Goal: Task Accomplishment & Management: Manage account settings

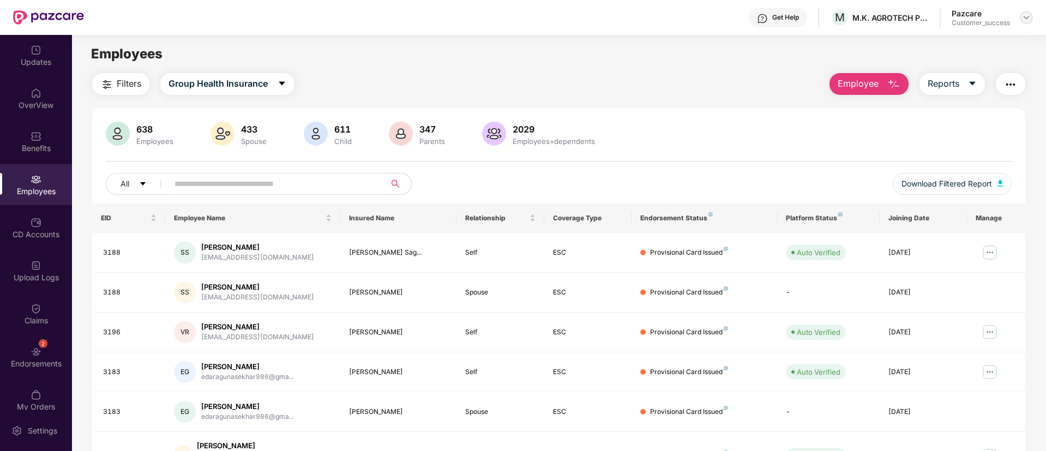
click at [1029, 13] on img at bounding box center [1026, 17] width 9 height 9
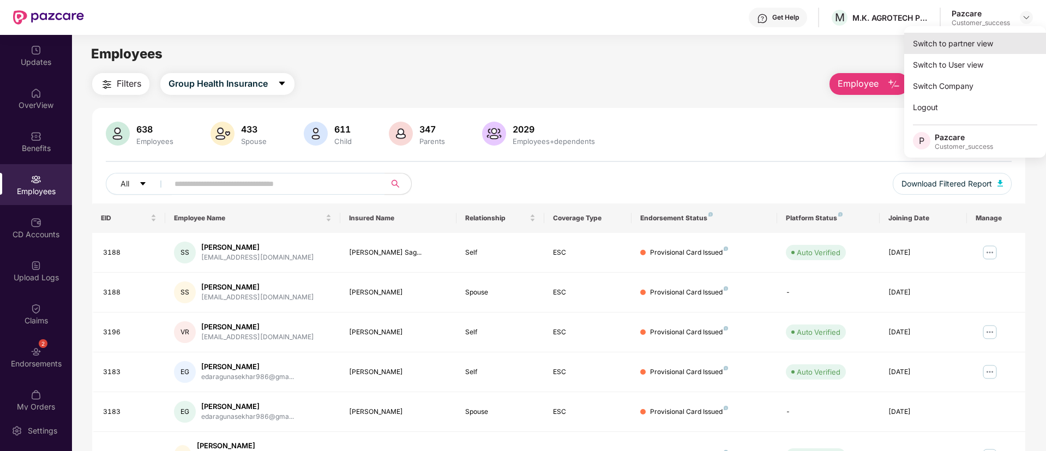
click at [921, 51] on div "Switch to partner view" at bounding box center [975, 43] width 142 height 21
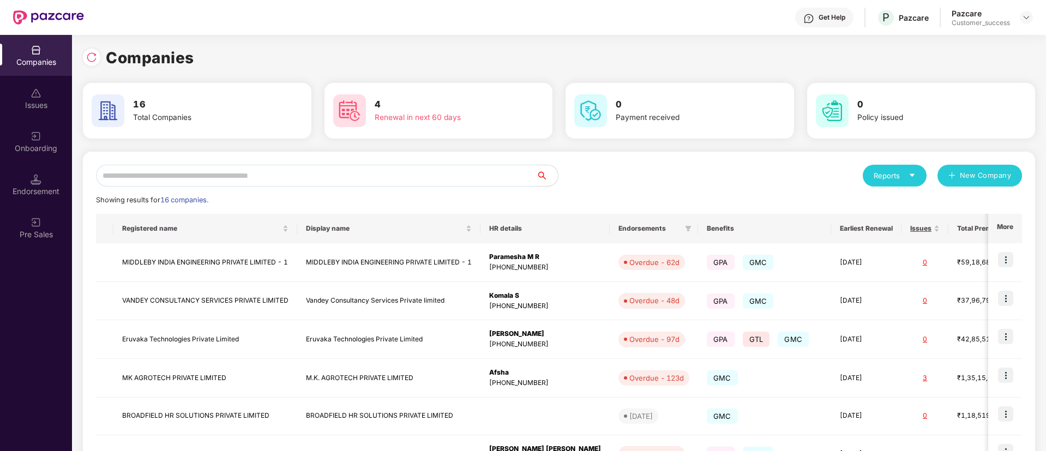
click at [316, 173] on input "text" at bounding box center [316, 176] width 440 height 22
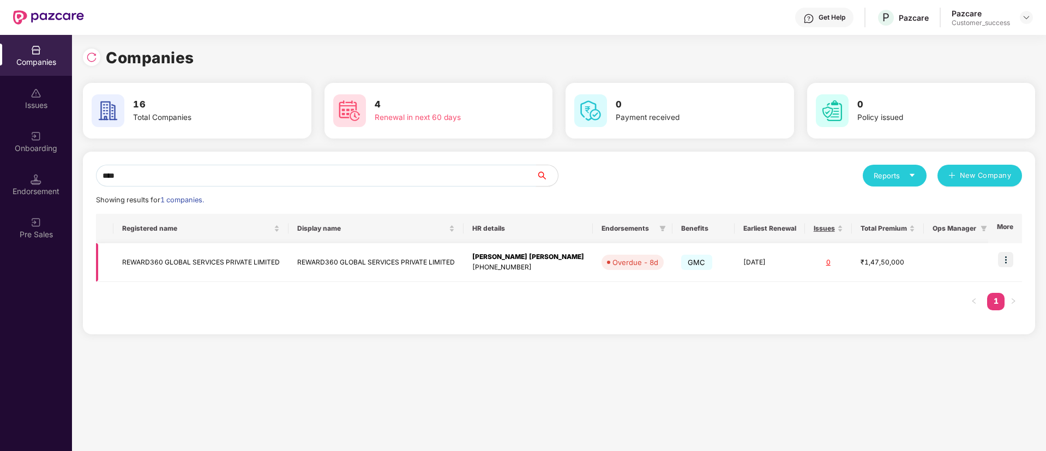
type input "****"
click at [1010, 257] on img at bounding box center [1005, 259] width 15 height 15
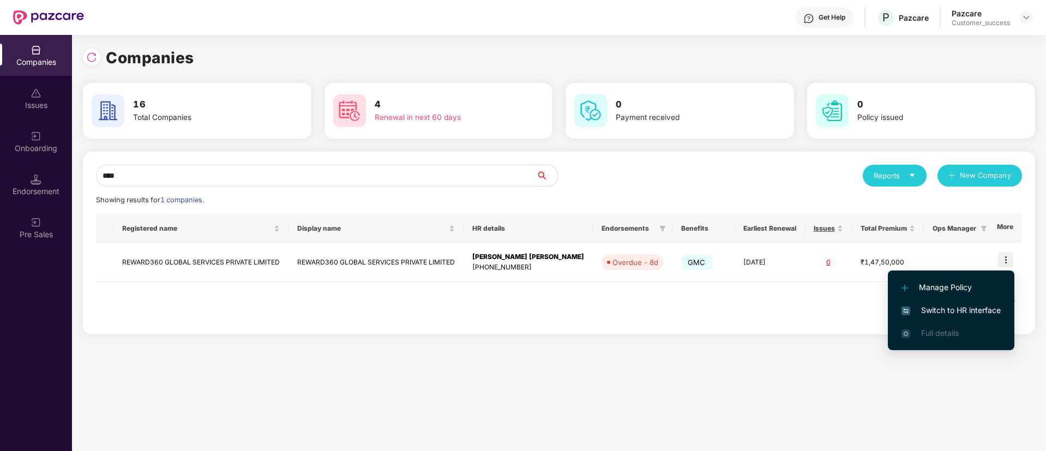
click at [969, 307] on span "Switch to HR interface" at bounding box center [950, 310] width 99 height 12
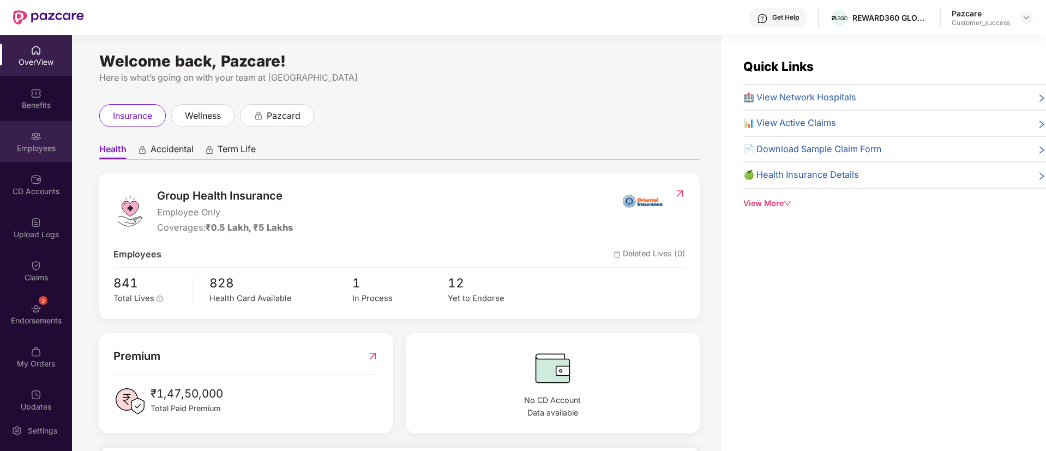
click at [26, 139] on div "Employees" at bounding box center [36, 141] width 72 height 41
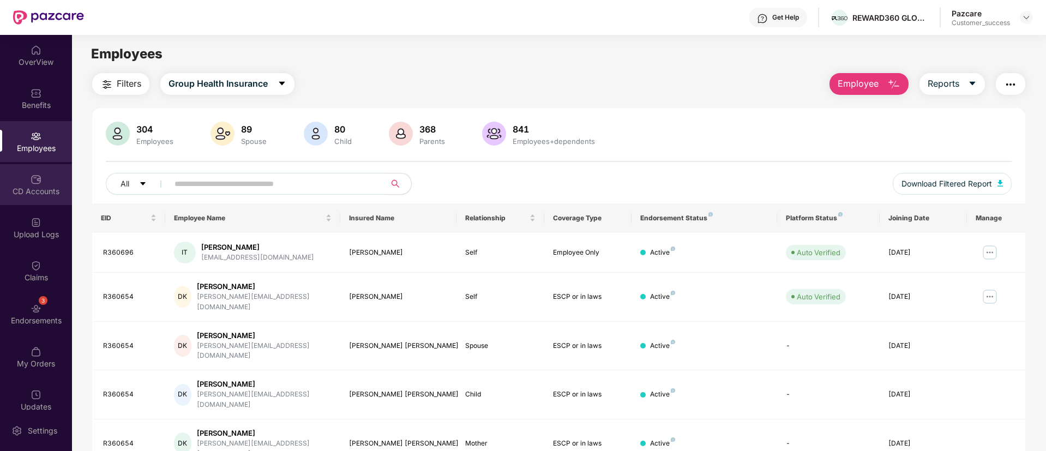
click at [36, 203] on div "CD Accounts" at bounding box center [36, 184] width 72 height 41
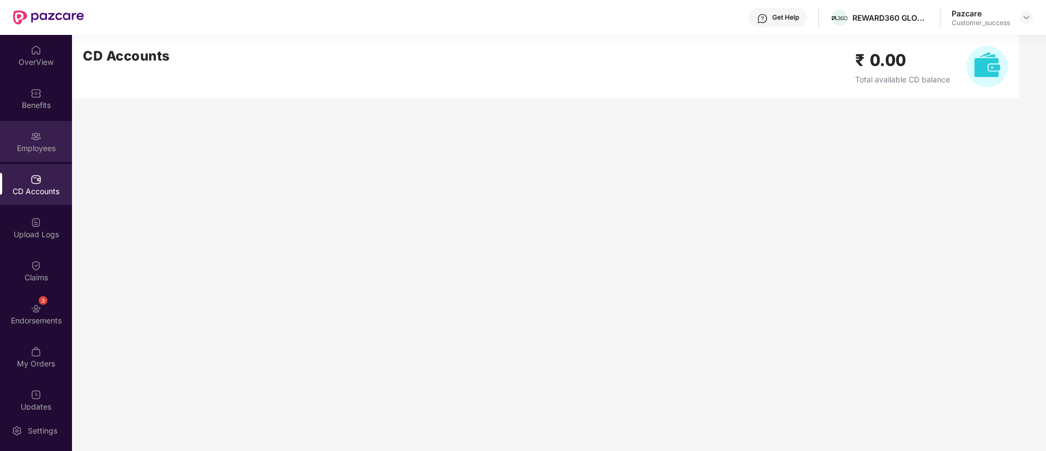
click at [29, 146] on div "Employees" at bounding box center [36, 148] width 72 height 11
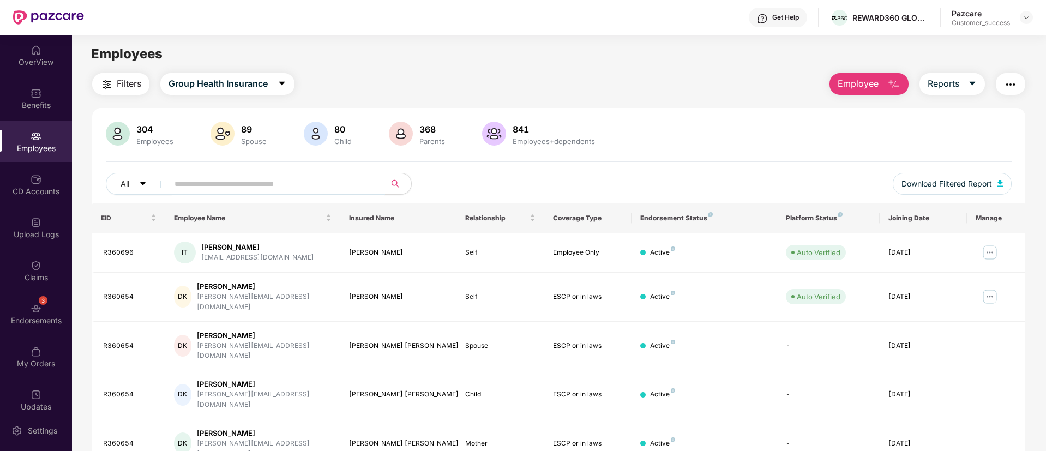
click at [268, 185] on input "text" at bounding box center [272, 184] width 196 height 16
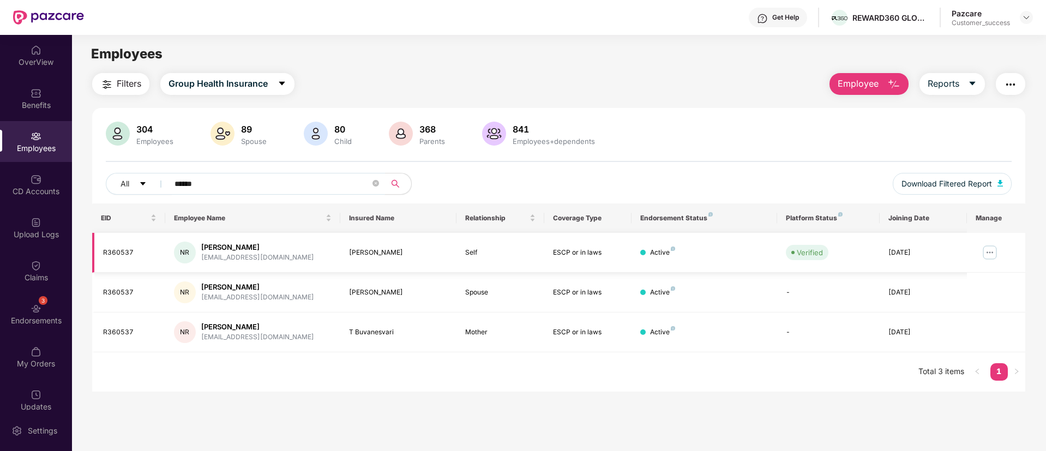
type input "******"
click at [987, 249] on img at bounding box center [989, 252] width 17 height 17
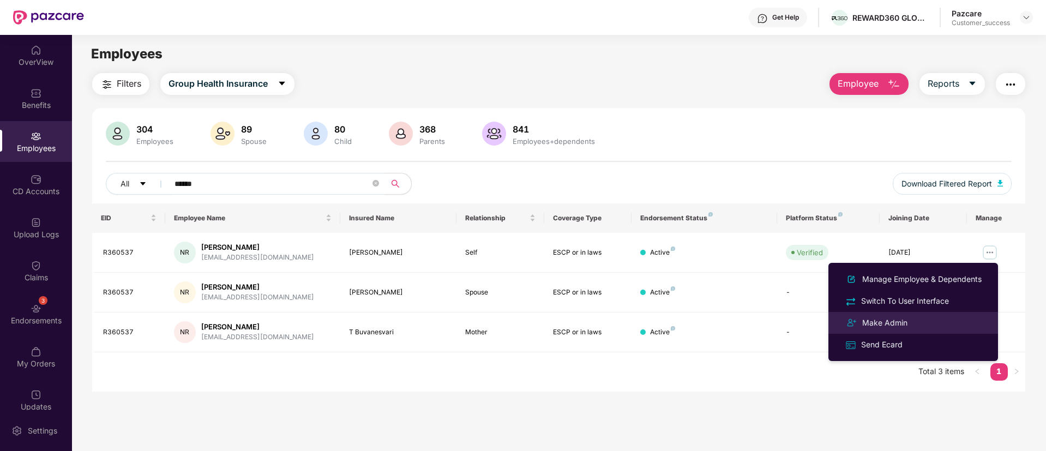
click at [873, 322] on div "Make Admin" at bounding box center [885, 323] width 50 height 12
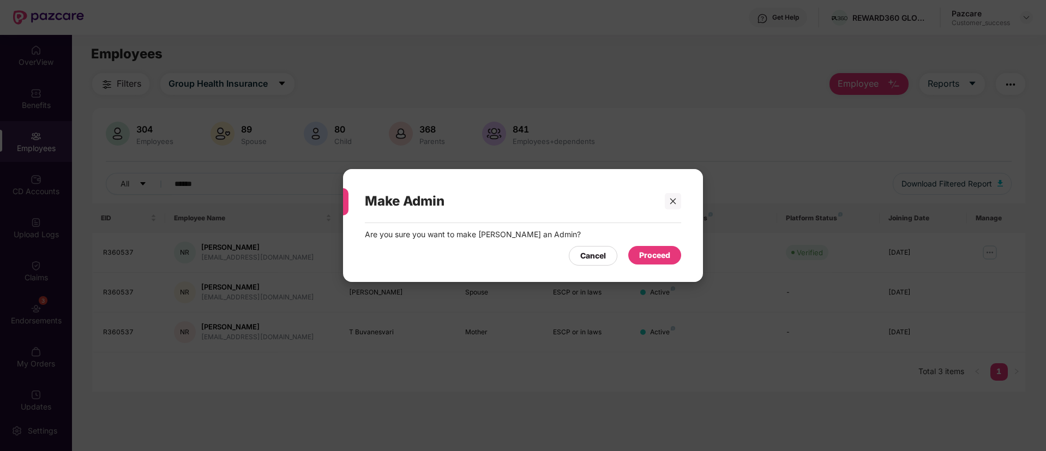
click at [662, 252] on div "Proceed" at bounding box center [654, 255] width 31 height 12
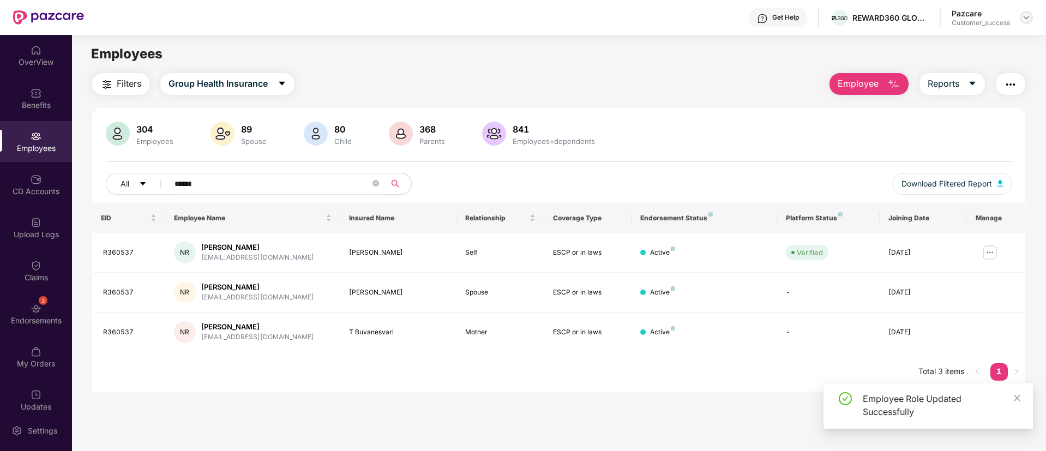
click at [1021, 19] on div at bounding box center [1026, 17] width 13 height 13
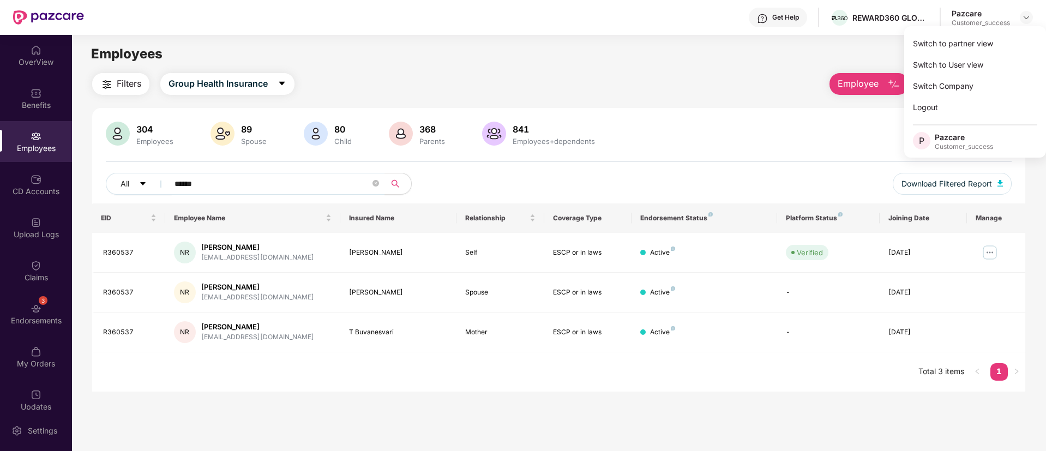
click at [740, 81] on div "Filters Group Health Insurance Employee Reports" at bounding box center [558, 84] width 933 height 22
click at [262, 183] on input "******" at bounding box center [272, 184] width 196 height 16
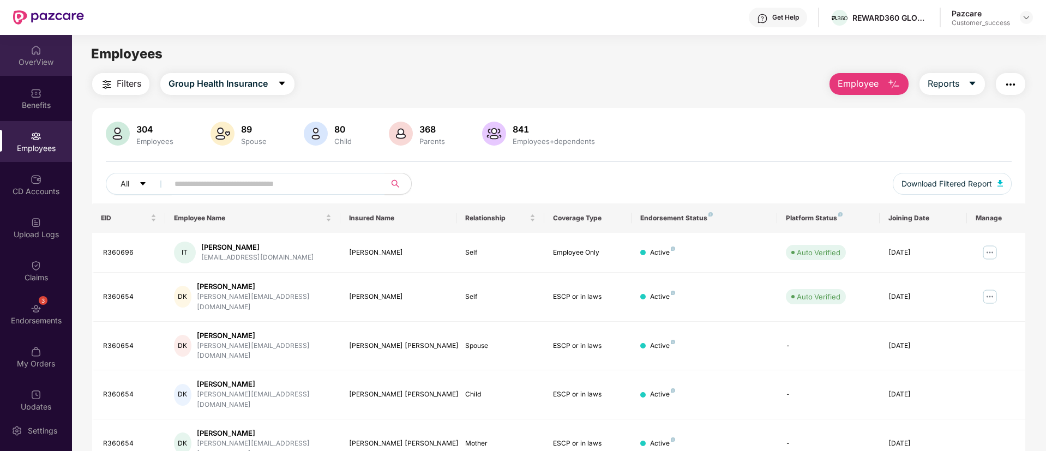
click at [52, 50] on div "OverView" at bounding box center [36, 55] width 72 height 41
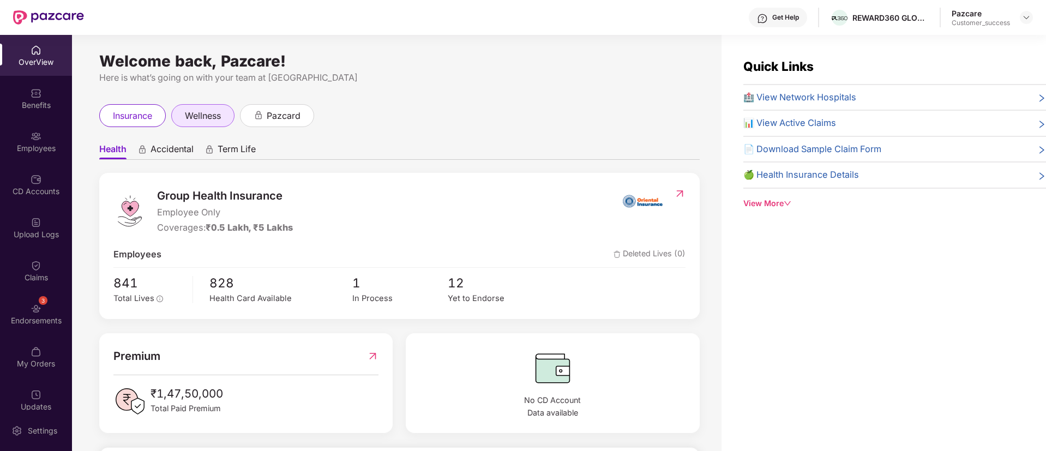
click at [209, 122] on span "wellness" at bounding box center [203, 116] width 36 height 14
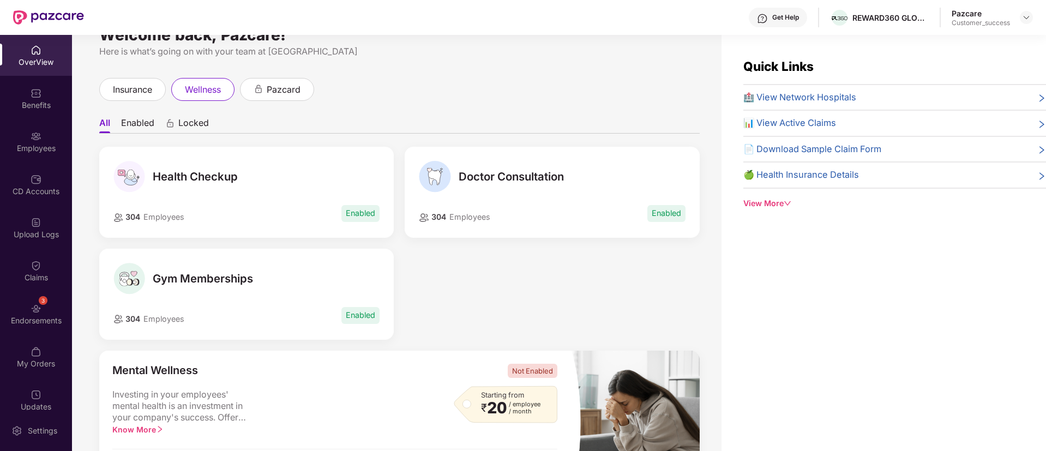
scroll to position [22, 0]
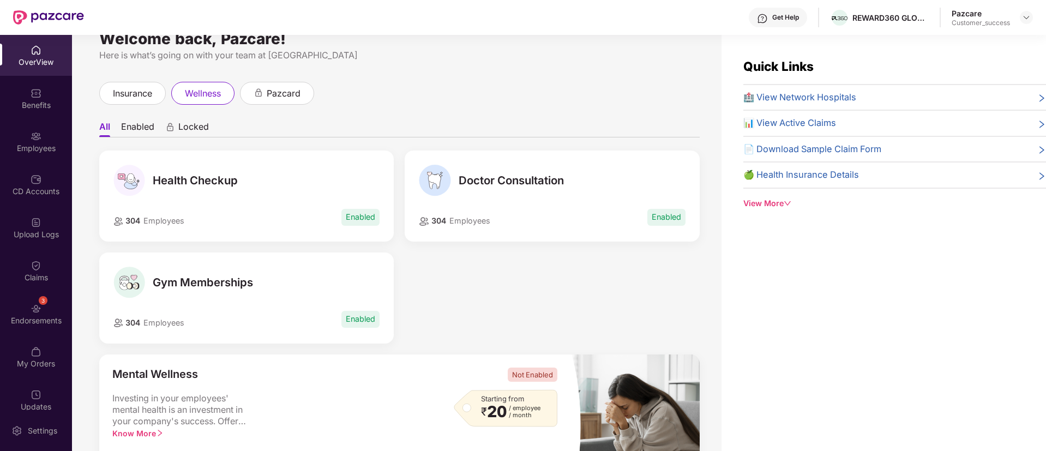
click at [831, 98] on span "🏥 View Network Hospitals" at bounding box center [799, 98] width 113 height 14
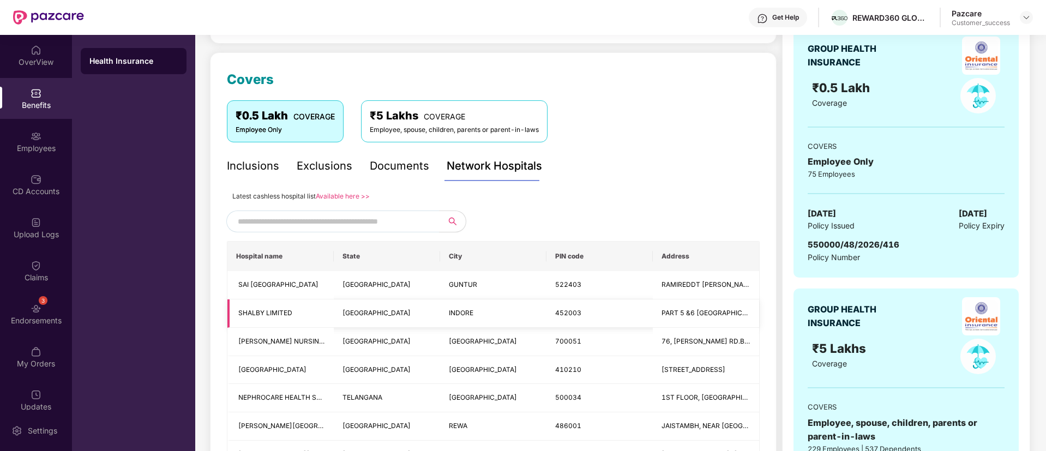
scroll to position [118, 0]
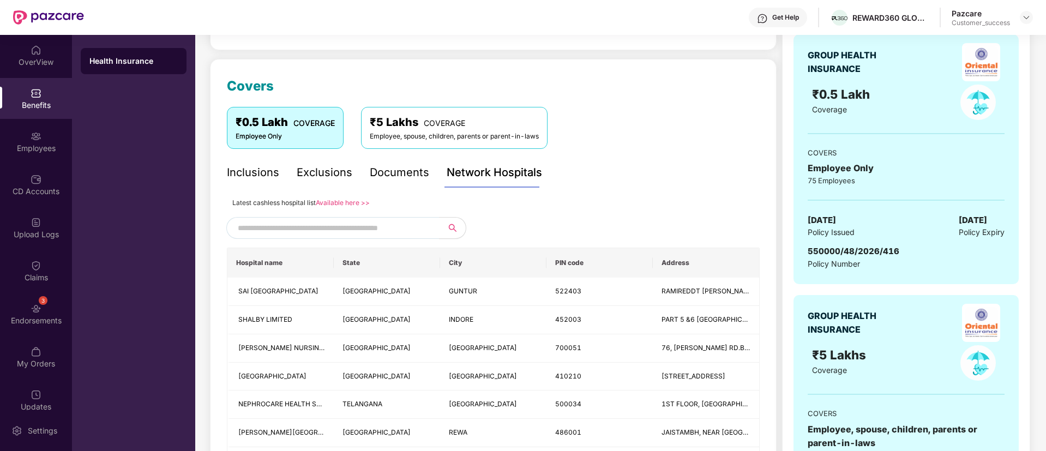
click at [327, 203] on link "Available here >>" at bounding box center [343, 202] width 54 height 8
click at [254, 174] on div "Inclusions" at bounding box center [253, 172] width 52 height 17
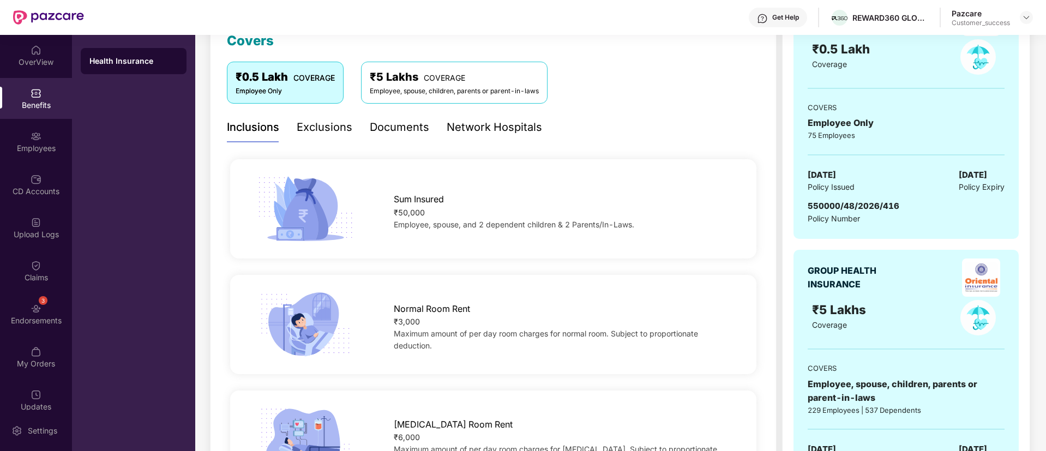
scroll to position [137, 0]
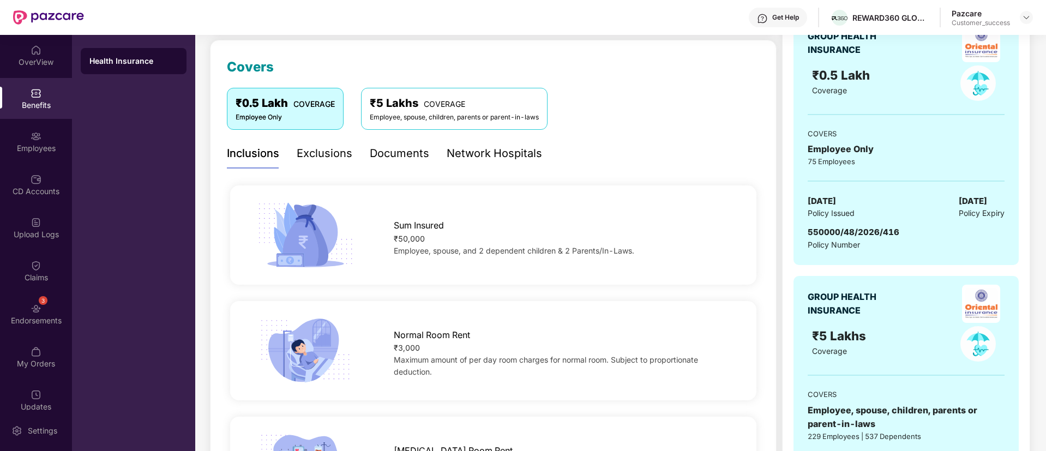
click at [345, 159] on div "Exclusions" at bounding box center [325, 153] width 56 height 17
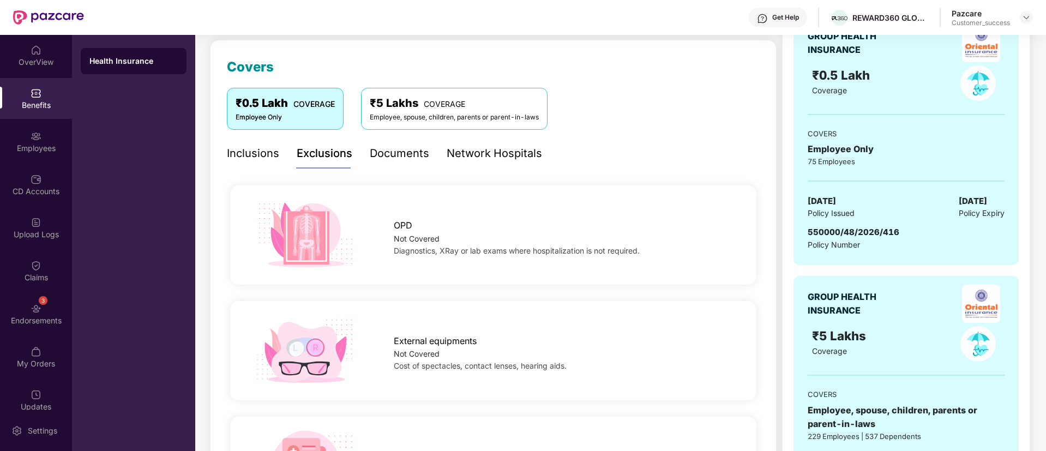
click at [434, 111] on div "₹5 Lakhs COVERAGE" at bounding box center [454, 103] width 169 height 17
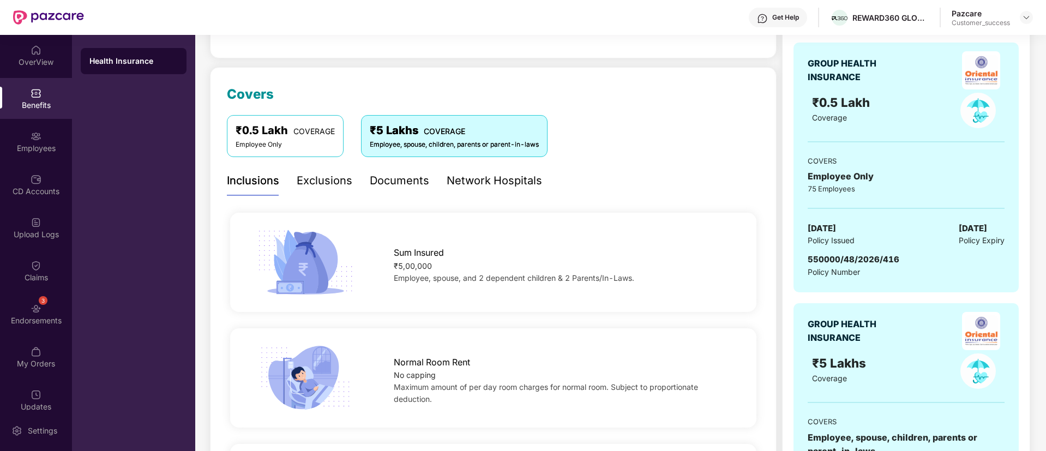
scroll to position [101, 0]
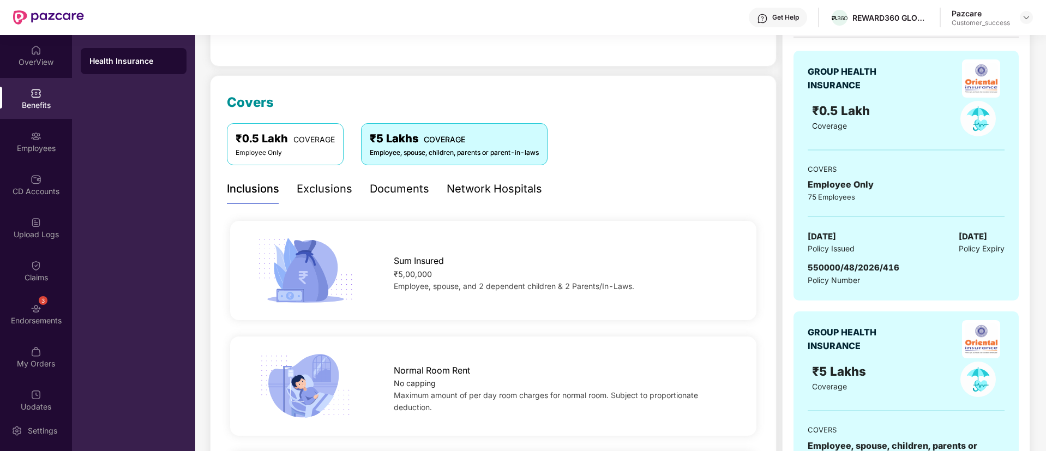
click at [331, 196] on div "Exclusions" at bounding box center [325, 188] width 56 height 17
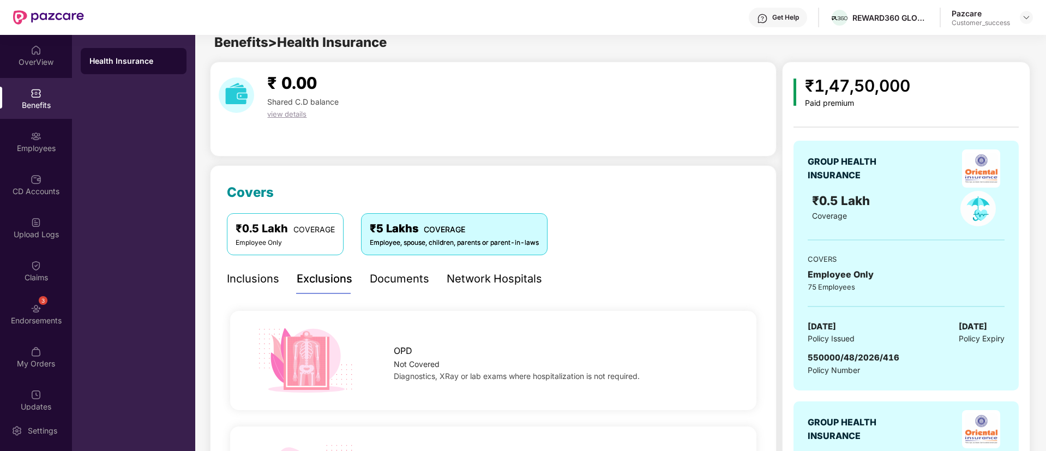
scroll to position [0, 0]
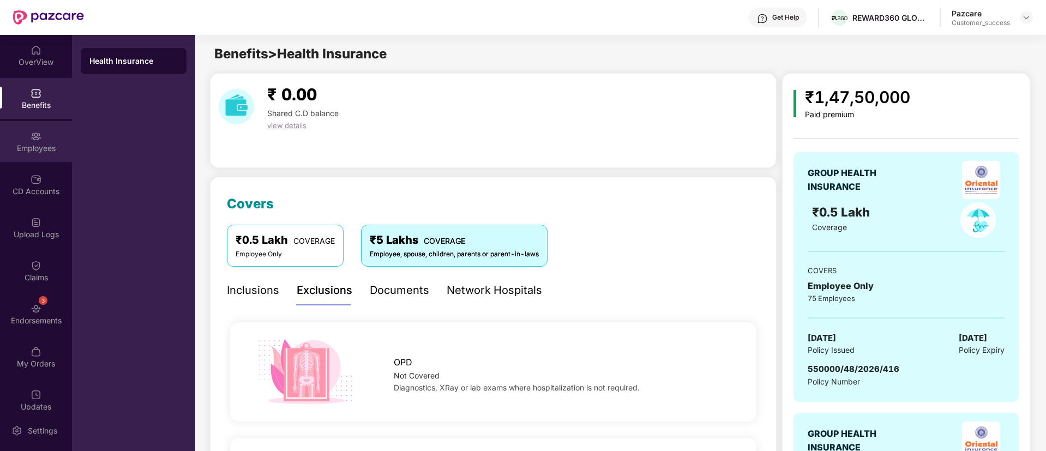
click at [49, 152] on div "Employees" at bounding box center [36, 148] width 72 height 11
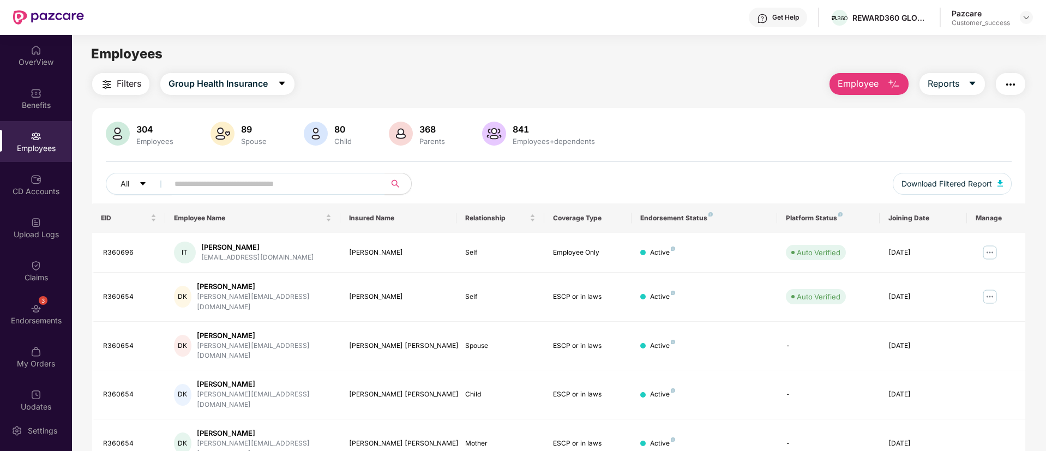
click at [851, 87] on span "Employee" at bounding box center [857, 84] width 41 height 14
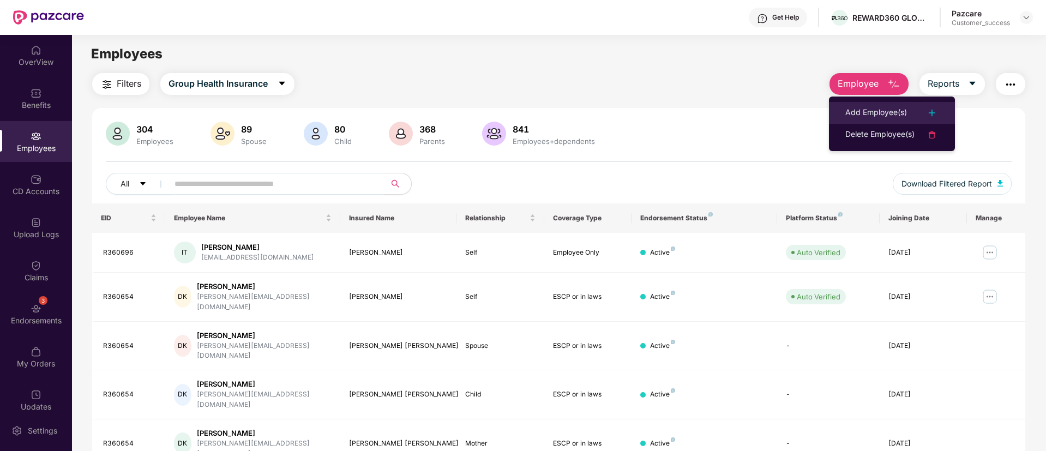
click at [861, 109] on div "Add Employee(s)" at bounding box center [876, 112] width 62 height 13
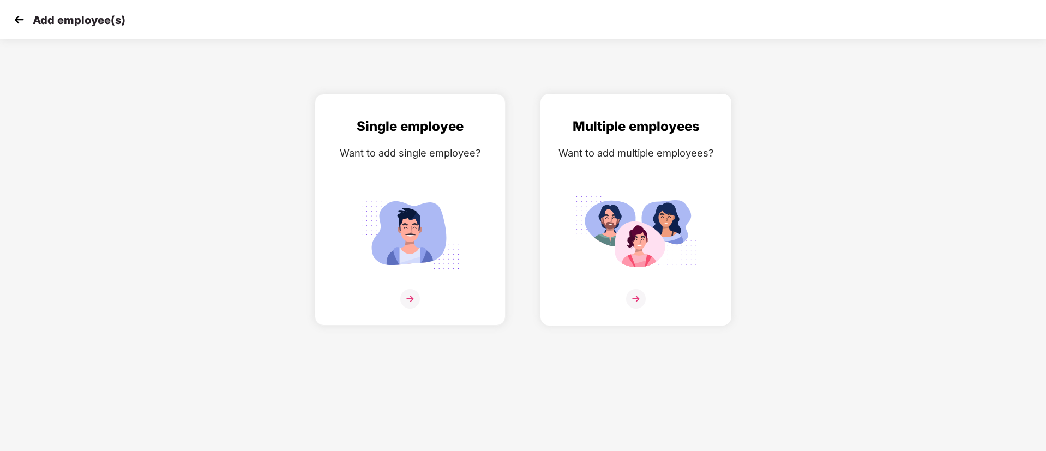
click at [603, 161] on div "Multiple employees Want to add multiple employees?" at bounding box center [636, 219] width 168 height 206
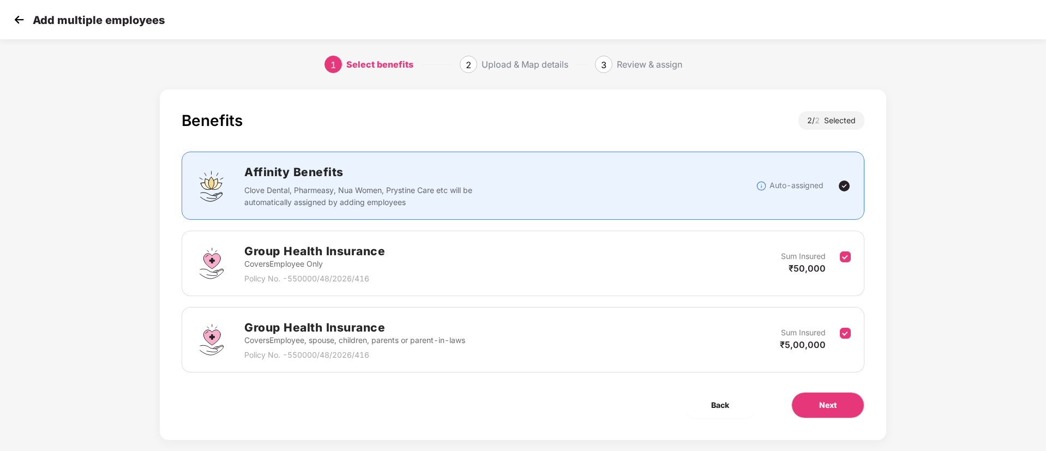
scroll to position [16, 0]
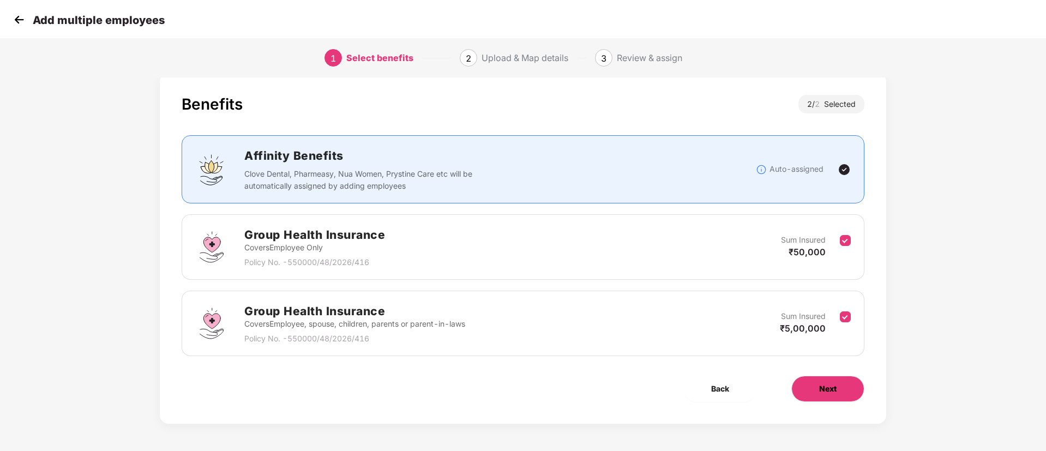
click at [827, 383] on span "Next" at bounding box center [827, 389] width 17 height 12
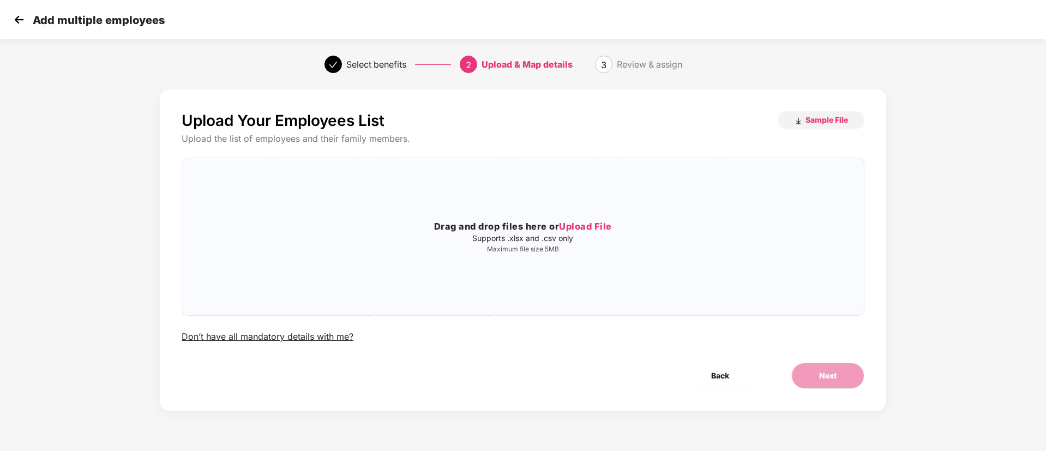
scroll to position [0, 0]
click at [828, 120] on span "Sample File" at bounding box center [826, 119] width 43 height 10
click at [579, 224] on span "Upload File" at bounding box center [585, 226] width 53 height 11
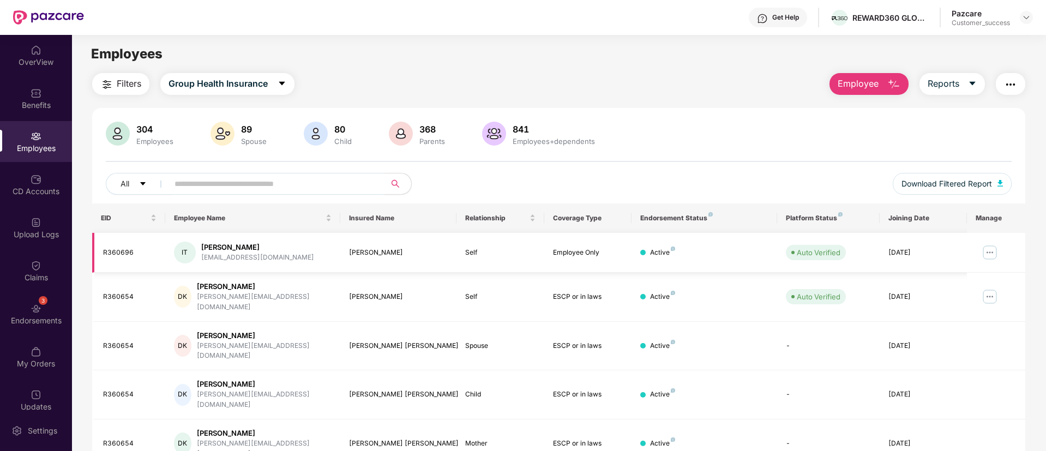
click at [985, 252] on img at bounding box center [989, 252] width 17 height 17
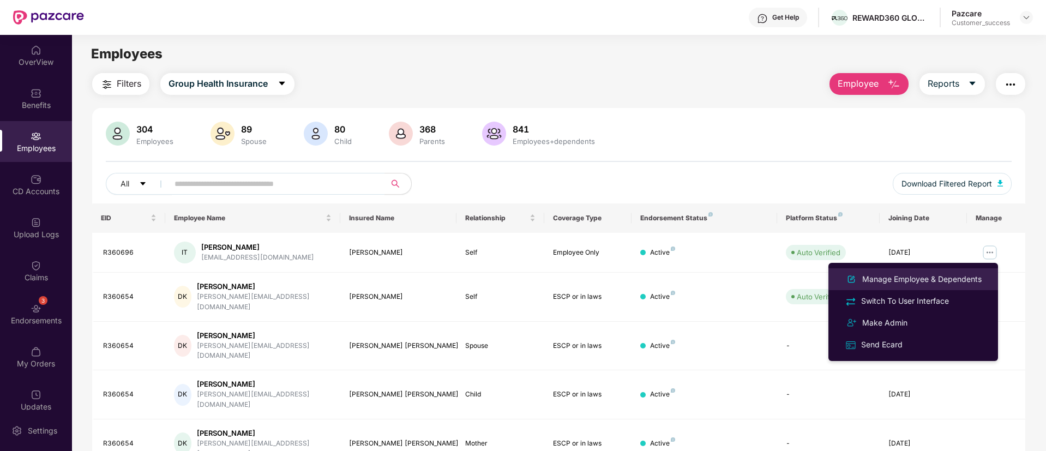
click at [975, 274] on div "Manage Employee & Dependents" at bounding box center [922, 279] width 124 height 12
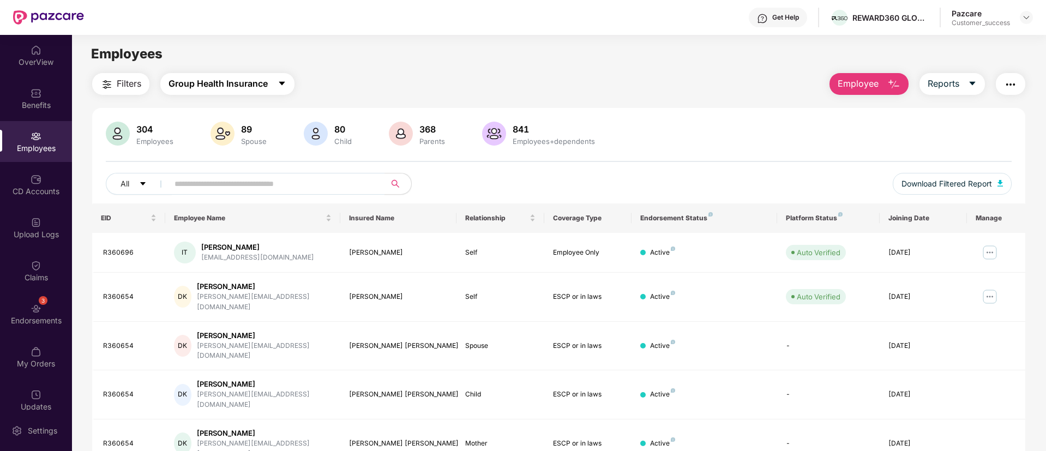
click at [262, 77] on span "Group Health Insurance" at bounding box center [217, 84] width 99 height 14
click at [106, 83] on img "button" at bounding box center [106, 84] width 13 height 13
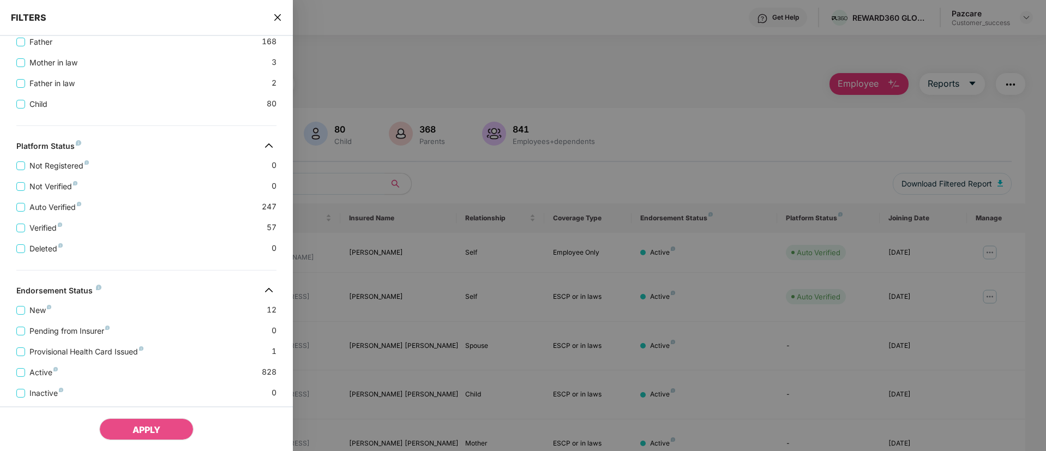
scroll to position [137, 0]
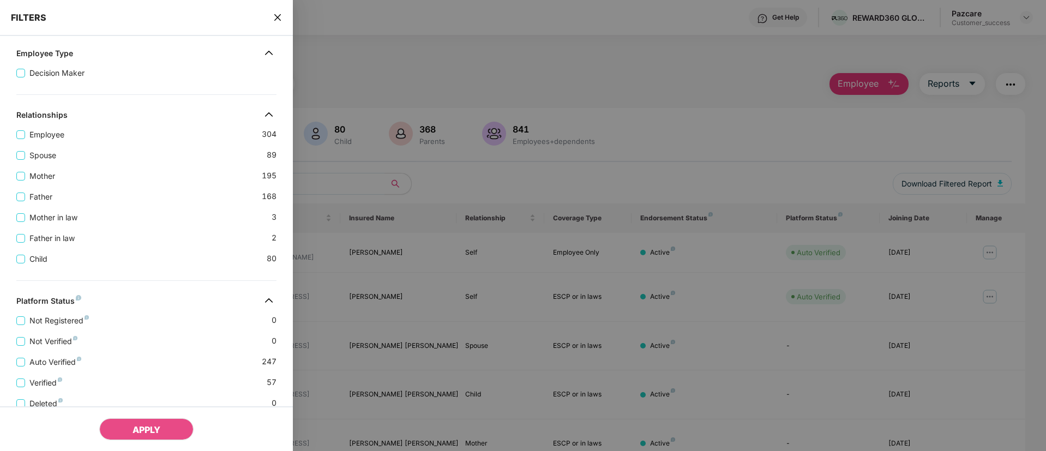
click at [274, 18] on icon "close" at bounding box center [277, 17] width 9 height 9
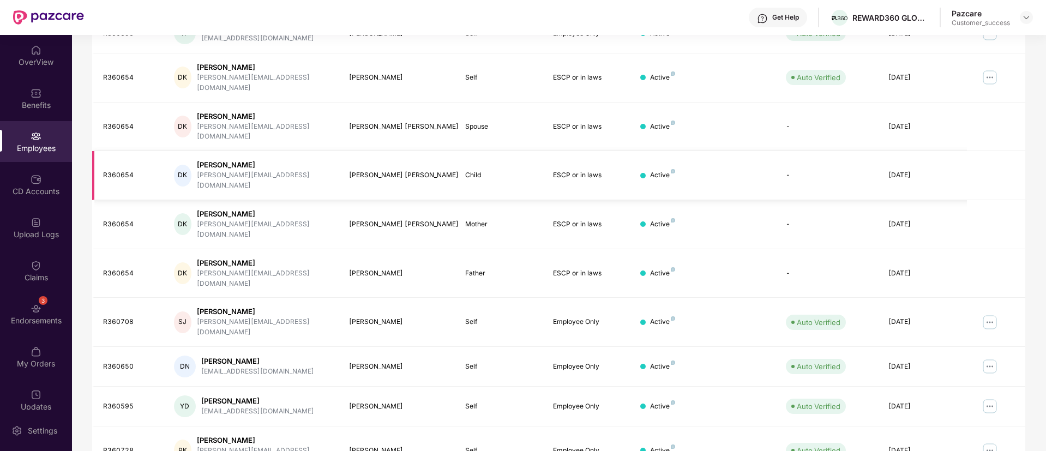
scroll to position [0, 0]
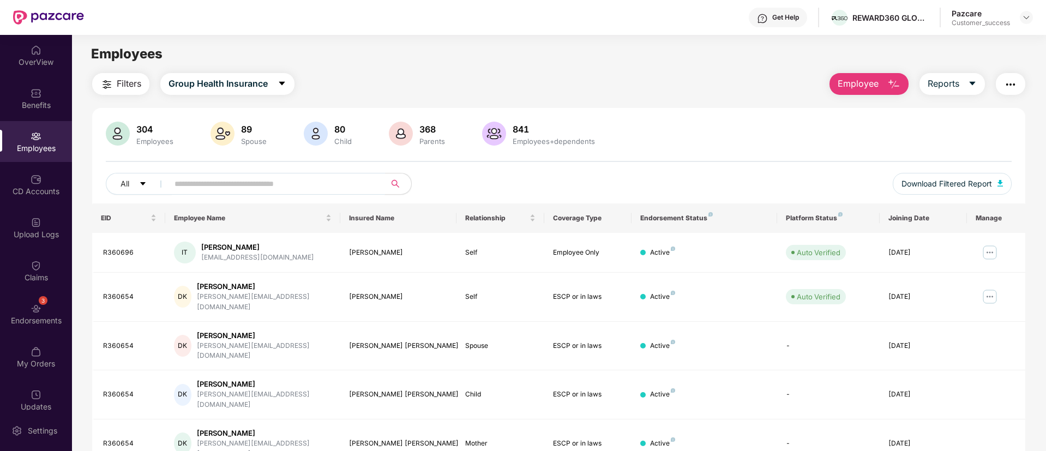
click at [219, 183] on input "text" at bounding box center [272, 184] width 196 height 16
type input "****"
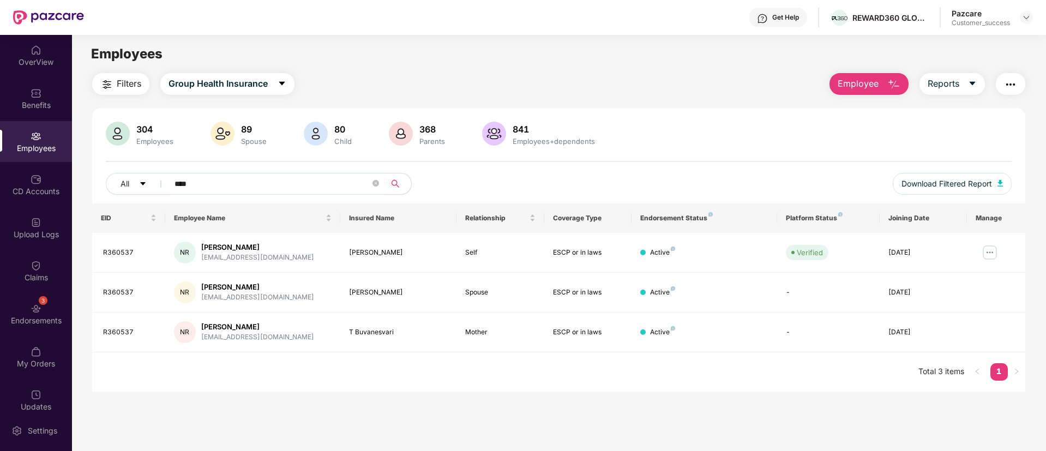
click at [314, 184] on input "****" at bounding box center [272, 184] width 196 height 16
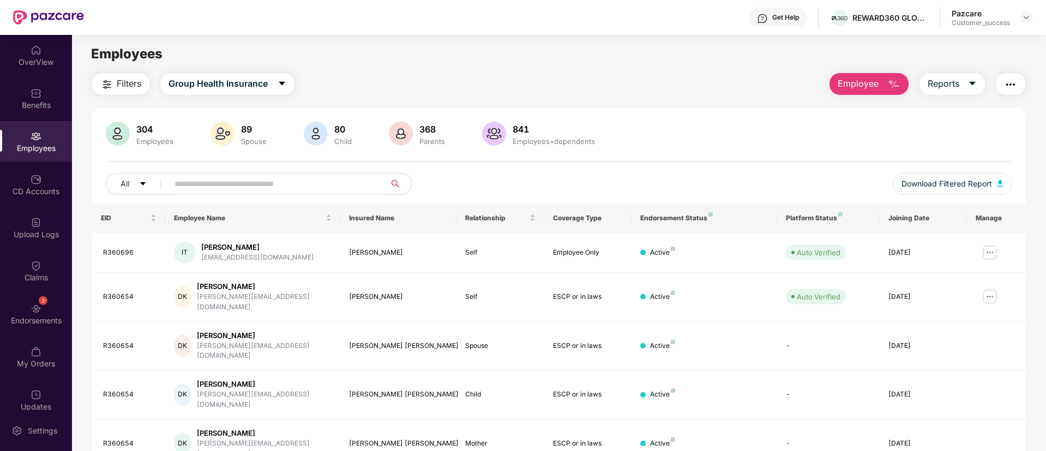
type input "*"
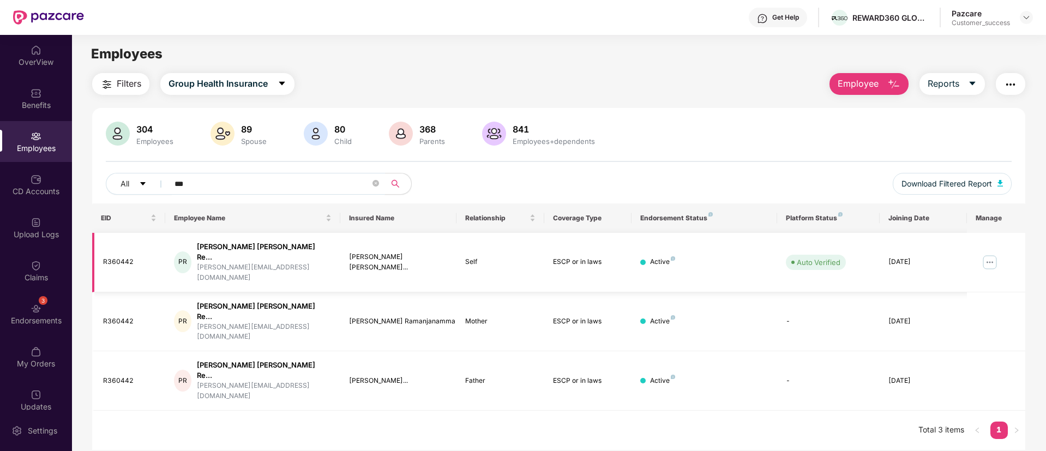
type input "***"
click at [986, 254] on img at bounding box center [989, 262] width 17 height 17
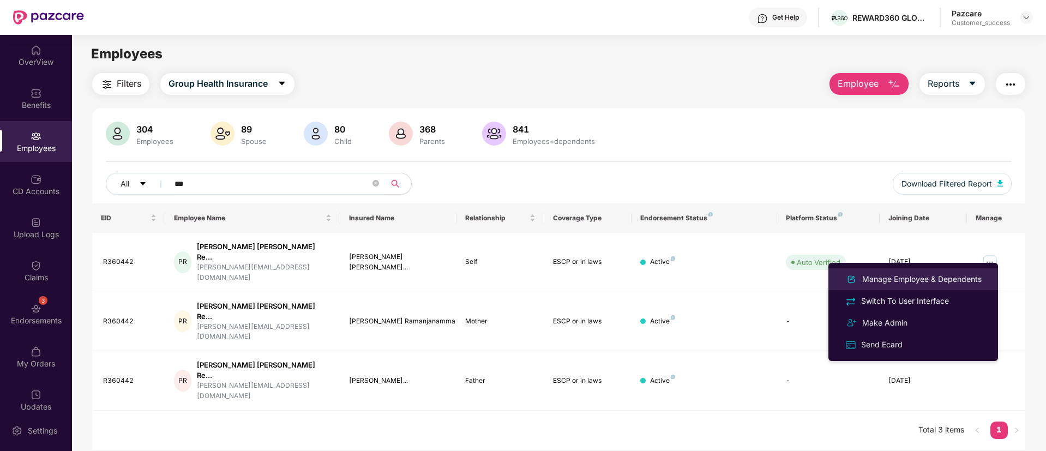
click at [909, 285] on div "Manage Employee & Dependents" at bounding box center [922, 279] width 124 height 12
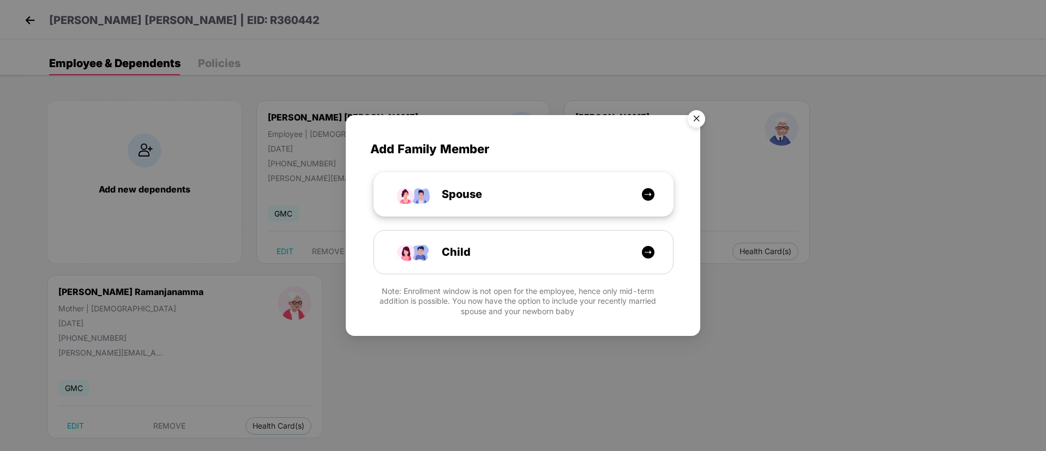
click at [551, 203] on div "Spouse" at bounding box center [523, 194] width 299 height 43
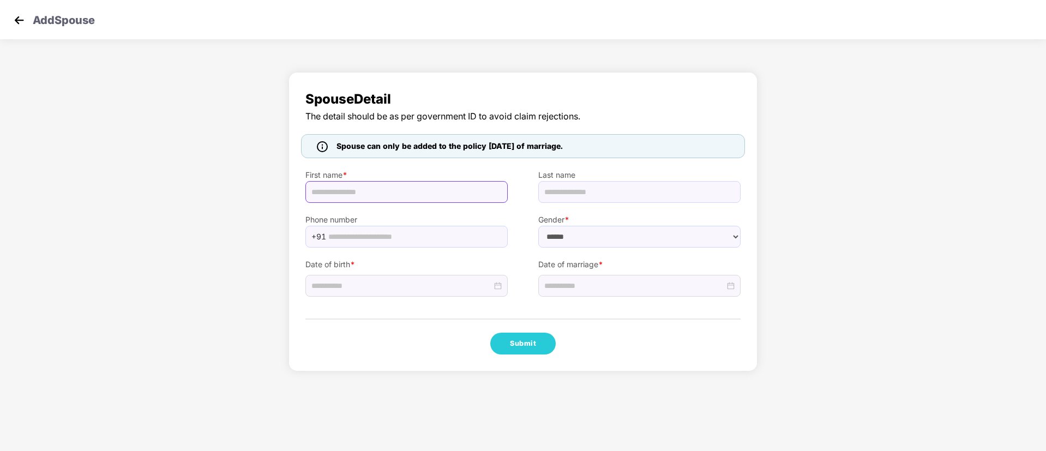
click at [375, 196] on input "text" at bounding box center [406, 192] width 202 height 22
click at [587, 285] on input at bounding box center [634, 286] width 180 height 12
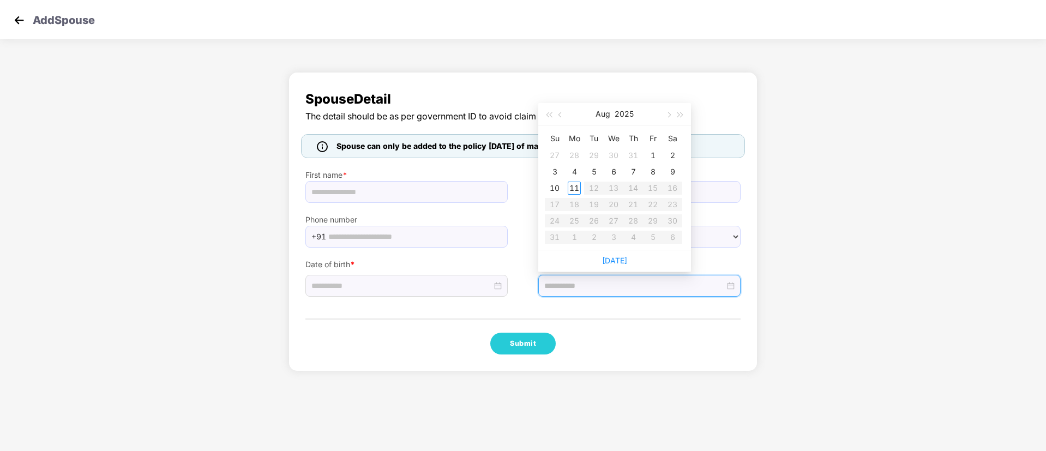
type input "**********"
click at [558, 114] on span "button" at bounding box center [560, 114] width 5 height 5
type input "**********"
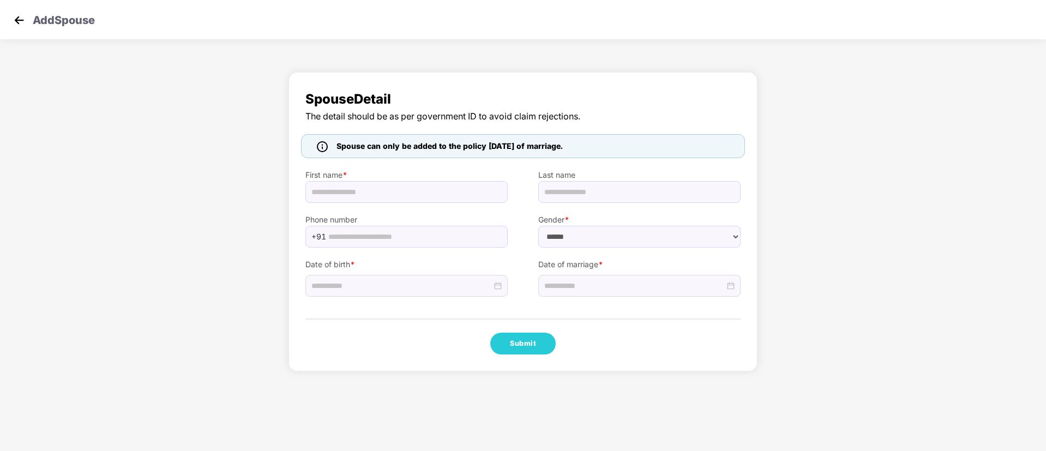
click at [733, 164] on div "Last name" at bounding box center [639, 180] width 233 height 45
click at [603, 293] on div at bounding box center [639, 286] width 202 height 22
type input "**********"
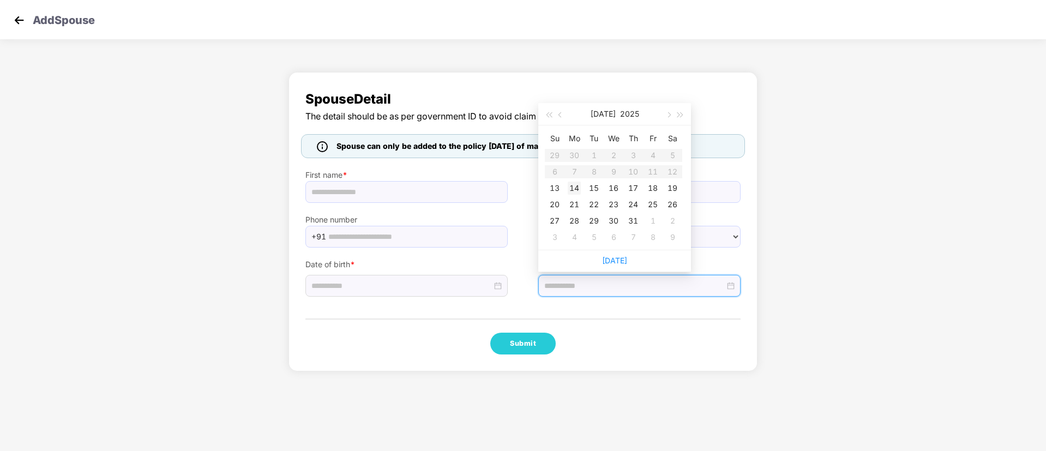
type input "**********"
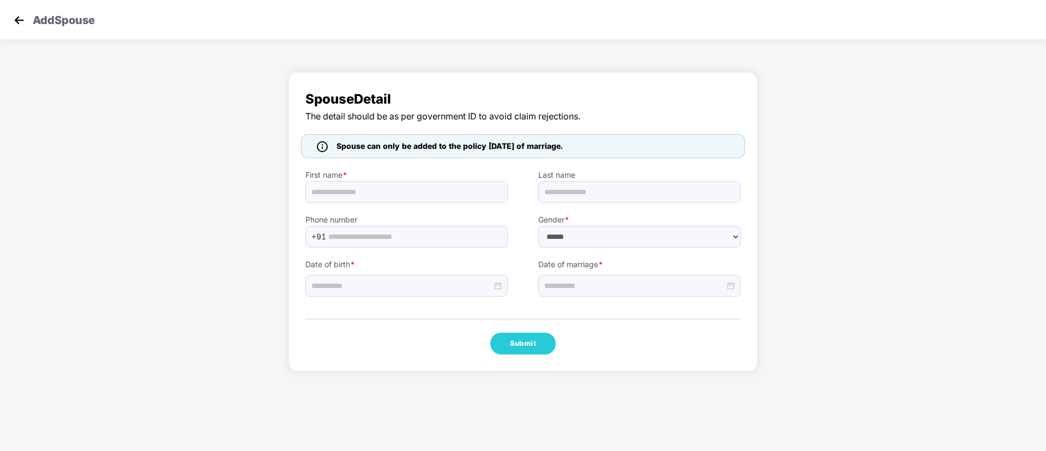
click at [698, 67] on div "Spouse Detail The detail should be as per government ID to avoid claim rejectio…" at bounding box center [522, 219] width 469 height 305
click at [605, 285] on input at bounding box center [634, 286] width 180 height 12
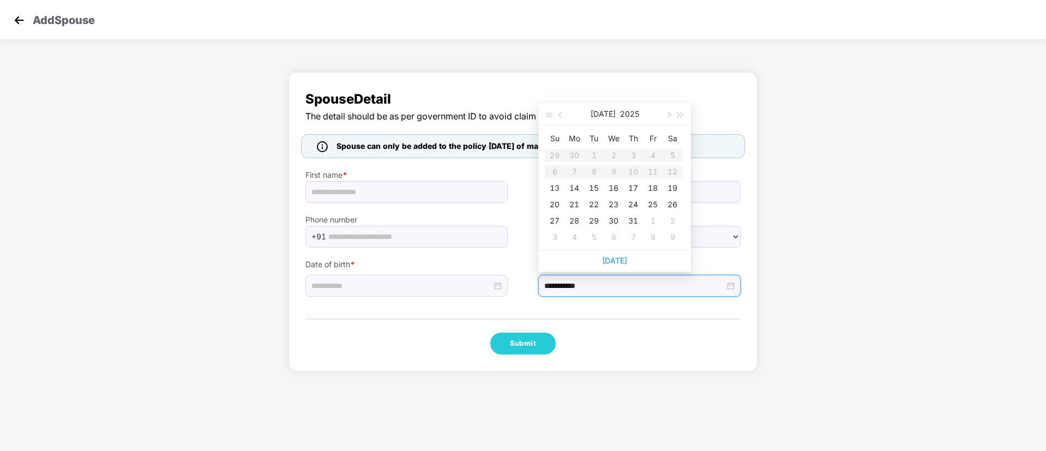
type input "**********"
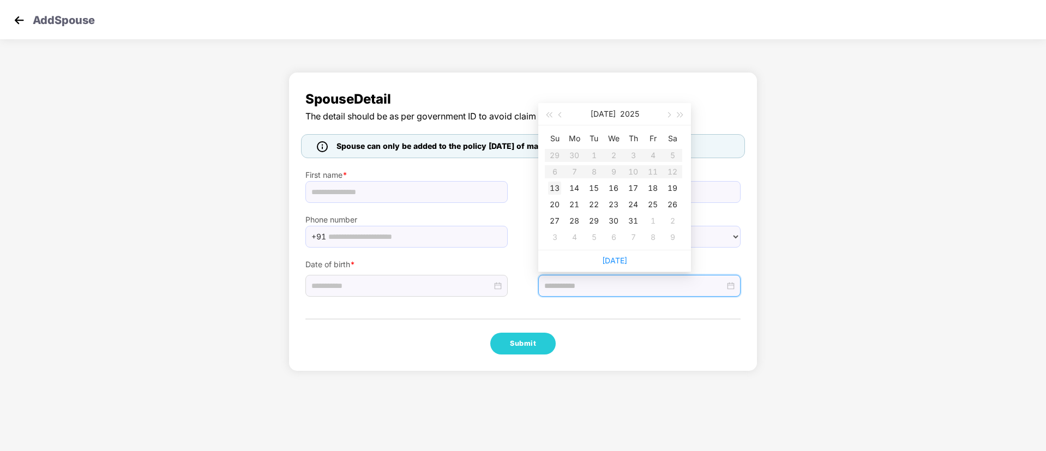
click at [551, 186] on div "13" at bounding box center [554, 188] width 13 height 13
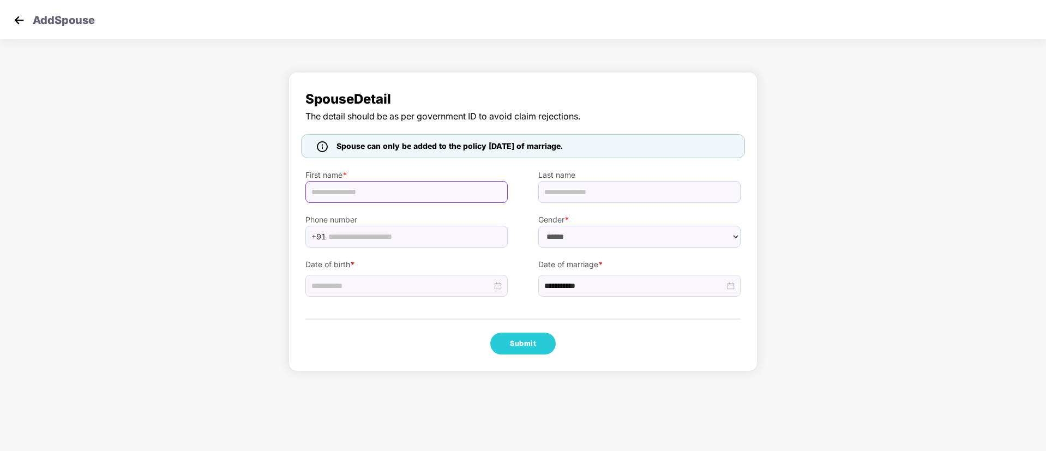
click at [321, 194] on input "text" at bounding box center [406, 192] width 202 height 22
drag, startPoint x: 776, startPoint y: 358, endPoint x: 184, endPoint y: 228, distance: 606.7
click at [184, 228] on div "**********" at bounding box center [523, 225] width 1046 height 316
click at [12, 22] on img at bounding box center [19, 20] width 16 height 16
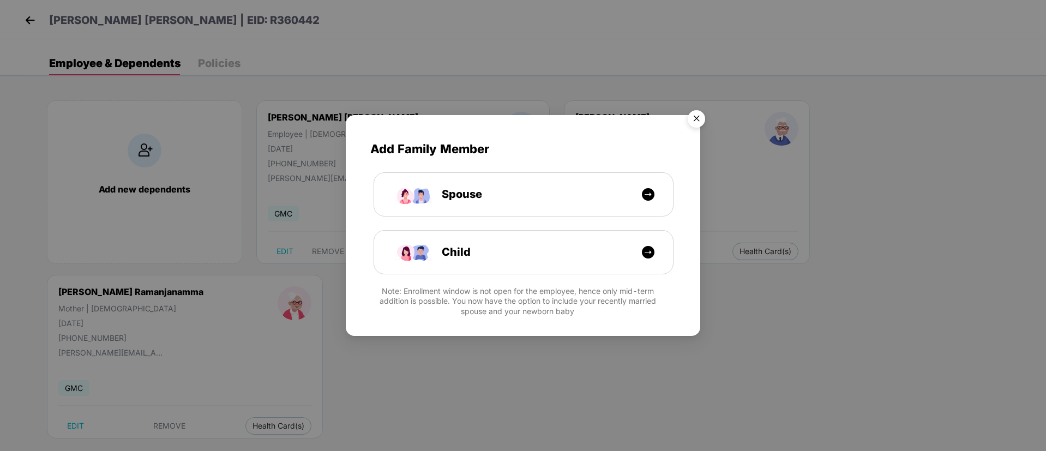
click at [696, 122] on img "Close" at bounding box center [696, 120] width 31 height 31
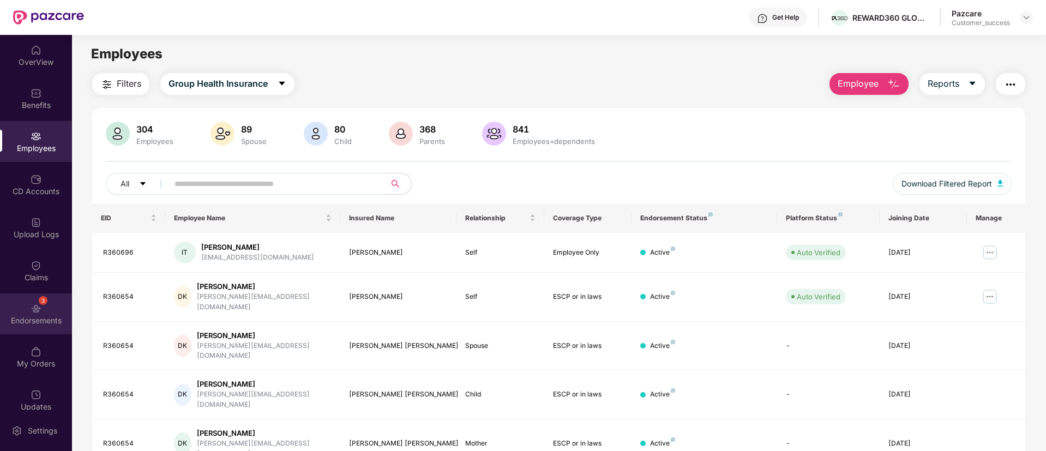
click at [34, 307] on img at bounding box center [36, 308] width 11 height 11
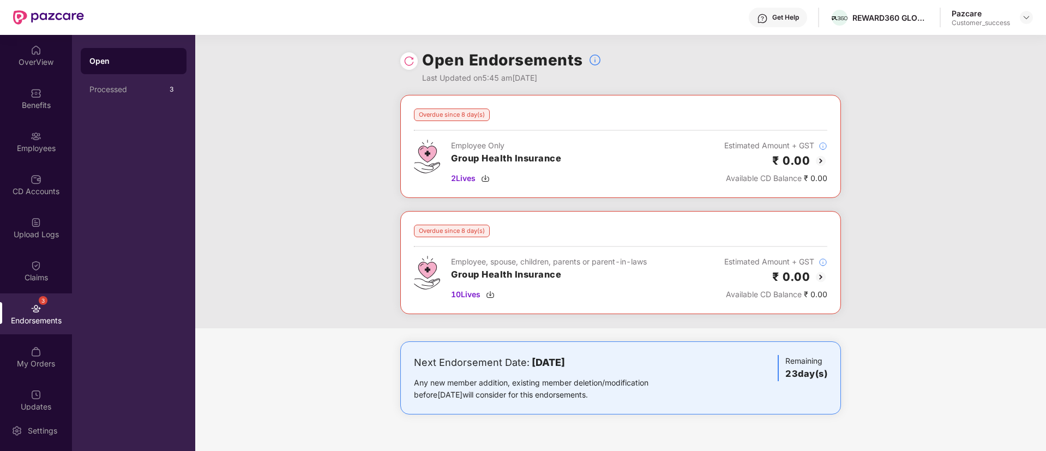
drag, startPoint x: 437, startPoint y: 361, endPoint x: 641, endPoint y: 353, distance: 204.1
click at [641, 353] on div "Next Endorsement Date: [DATE] Any new member addition, existing member deletion…" at bounding box center [620, 377] width 441 height 73
click at [565, 364] on b "[DATE]" at bounding box center [548, 362] width 33 height 11
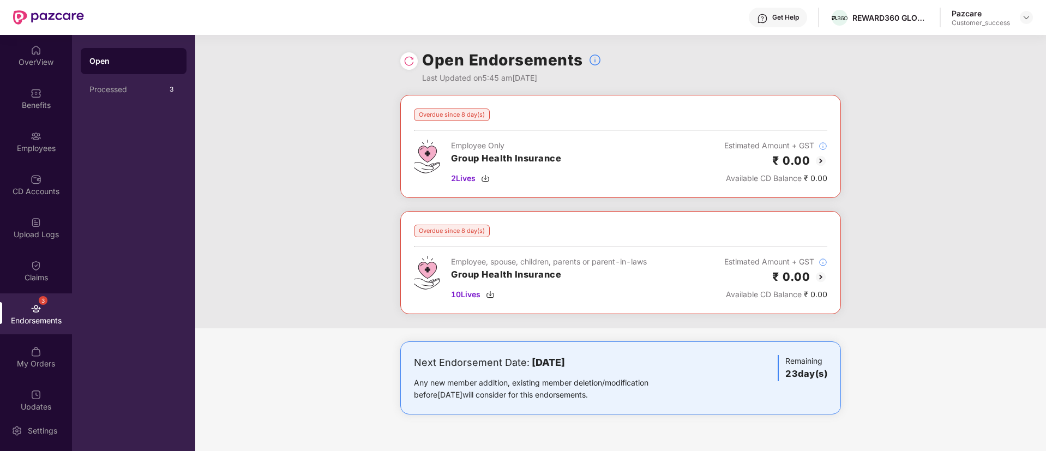
drag, startPoint x: 614, startPoint y: 364, endPoint x: 417, endPoint y: 367, distance: 197.4
click at [417, 367] on div "Next Endorsement Date: [DATE]" at bounding box center [548, 362] width 269 height 15
click at [640, 364] on div "Next Endorsement Date: [DATE]" at bounding box center [548, 362] width 269 height 15
click at [21, 176] on div "CD Accounts" at bounding box center [36, 184] width 72 height 41
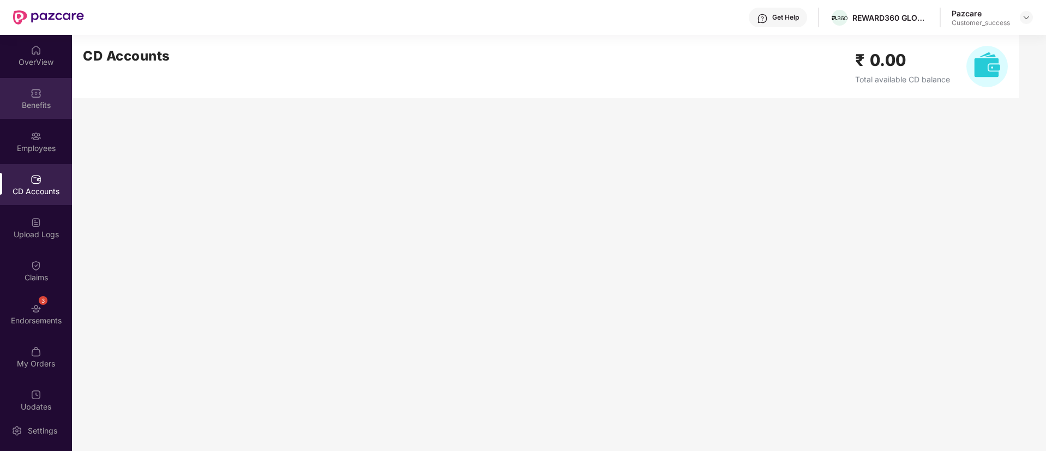
click at [51, 91] on div "Benefits" at bounding box center [36, 98] width 72 height 41
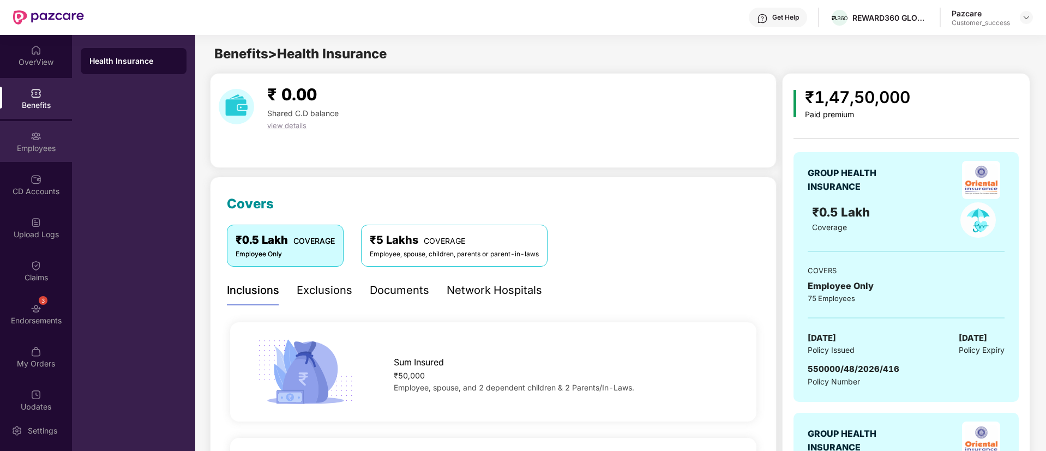
click at [33, 130] on div at bounding box center [36, 135] width 11 height 11
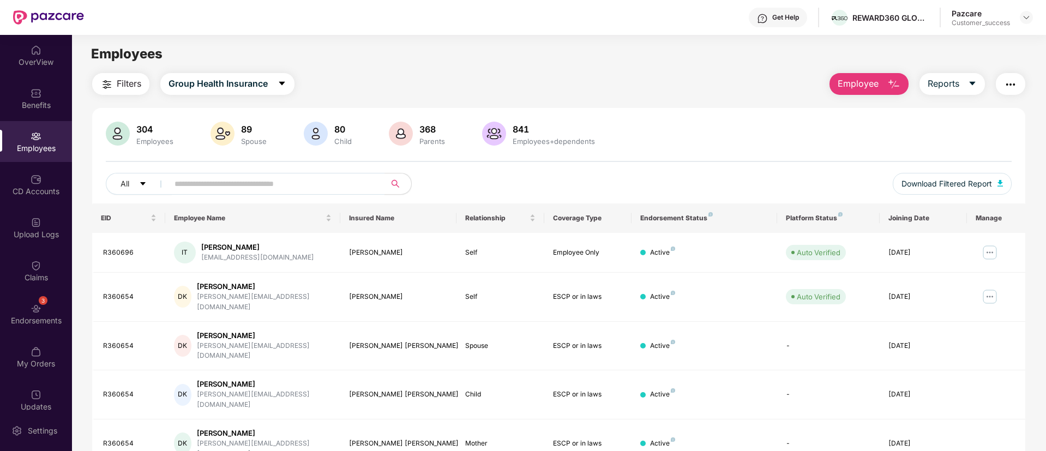
click at [894, 88] on img "button" at bounding box center [893, 84] width 13 height 13
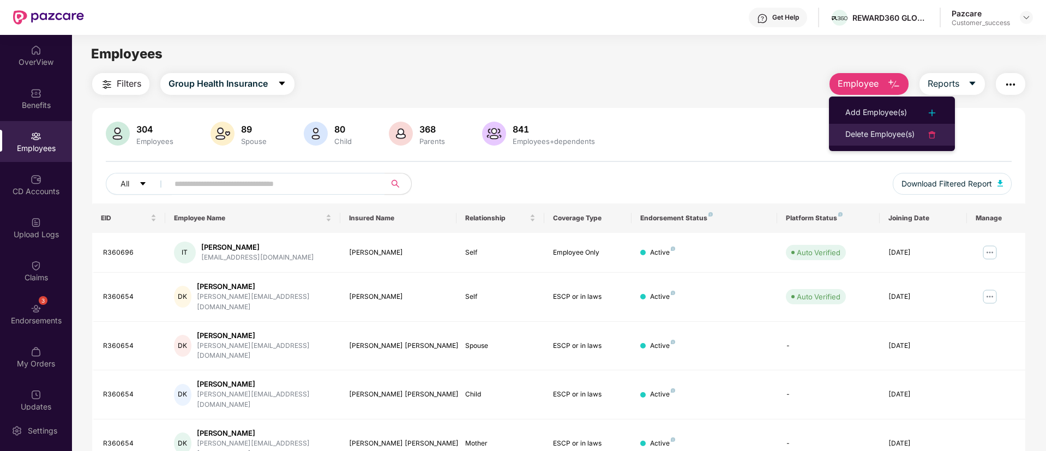
click at [861, 131] on div "Delete Employee(s)" at bounding box center [879, 134] width 69 height 13
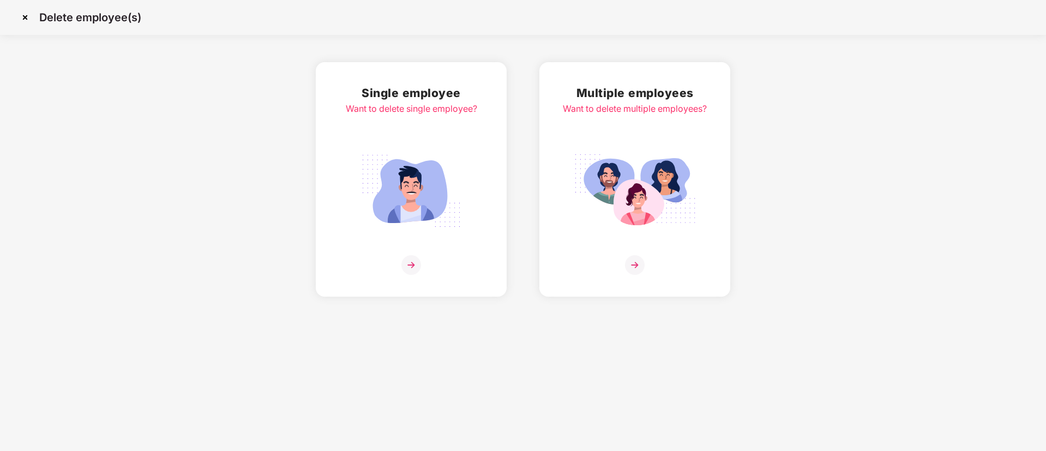
click at [638, 108] on div "Want to delete multiple employees?" at bounding box center [635, 109] width 144 height 14
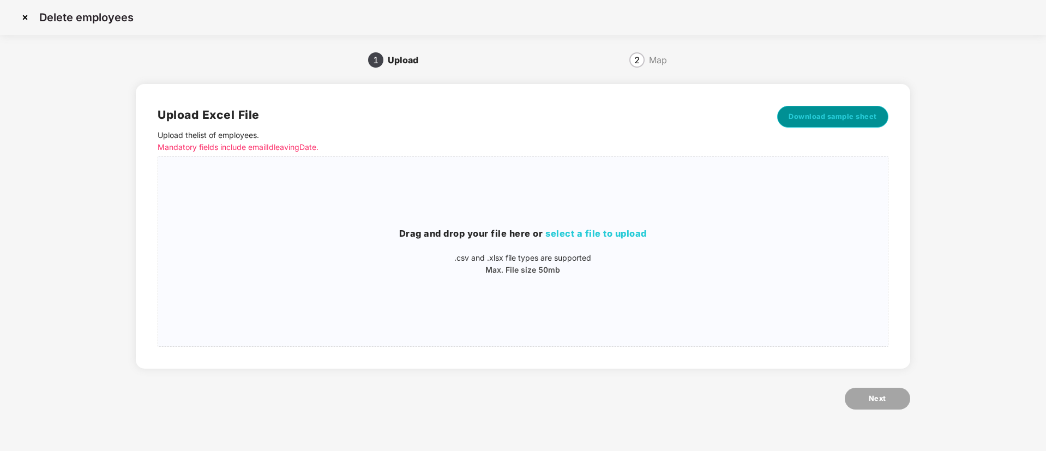
click at [858, 114] on span "Download sample sheet" at bounding box center [832, 116] width 88 height 11
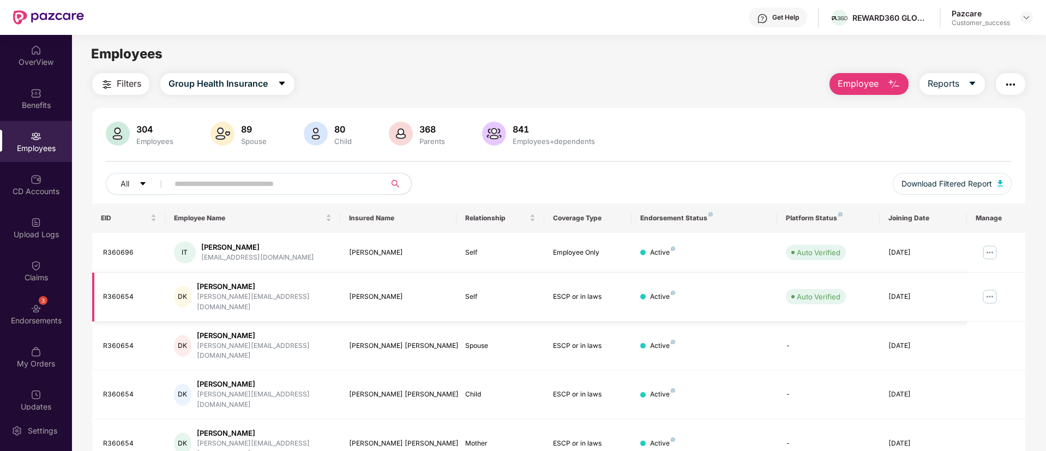
click at [990, 292] on img at bounding box center [989, 296] width 17 height 17
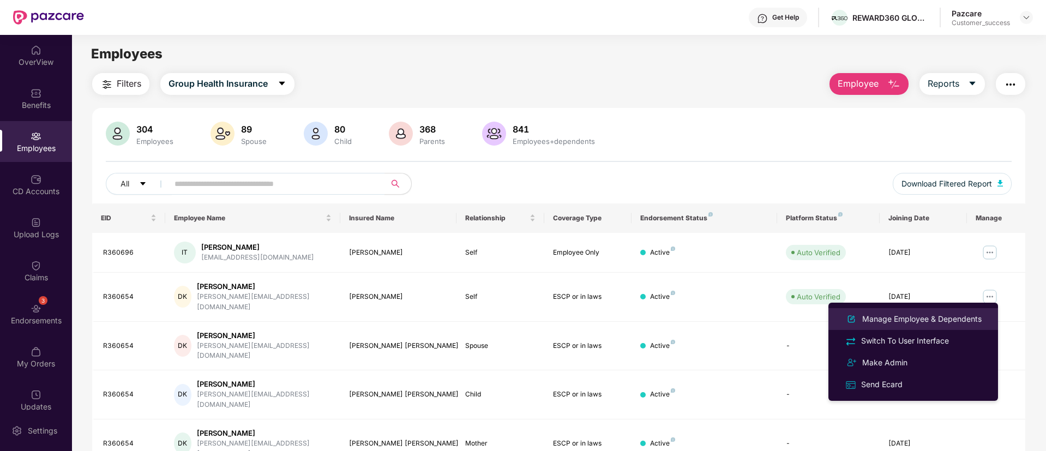
click at [978, 312] on div "Manage Employee & Dependents" at bounding box center [912, 318] width 141 height 13
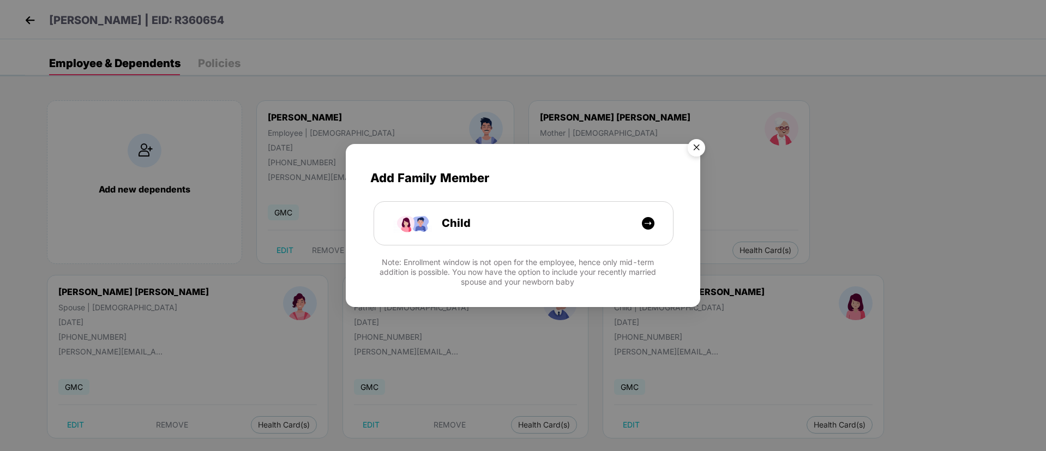
click at [694, 148] on img "Close" at bounding box center [696, 149] width 31 height 31
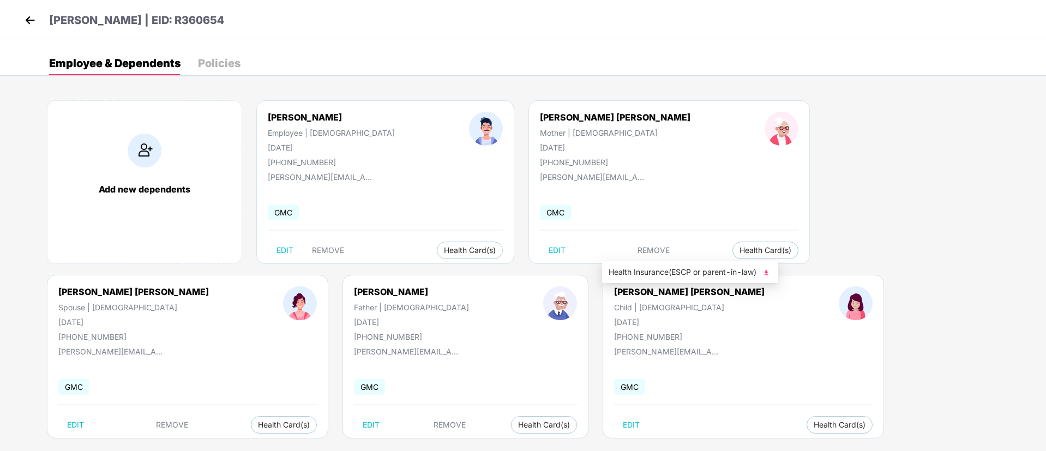
click at [769, 271] on img at bounding box center [766, 272] width 11 height 11
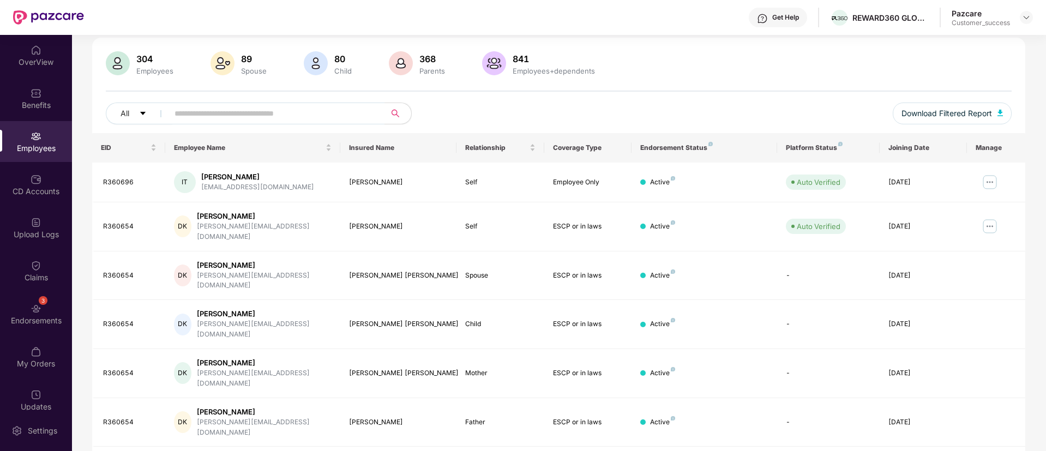
scroll to position [71, 0]
click at [991, 220] on img at bounding box center [989, 224] width 17 height 17
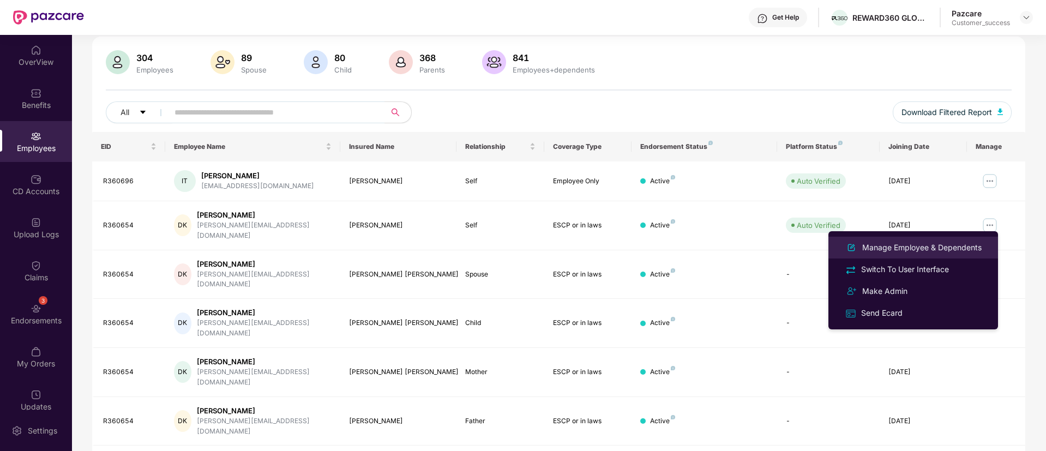
click at [928, 243] on div "Manage Employee & Dependents" at bounding box center [922, 248] width 124 height 12
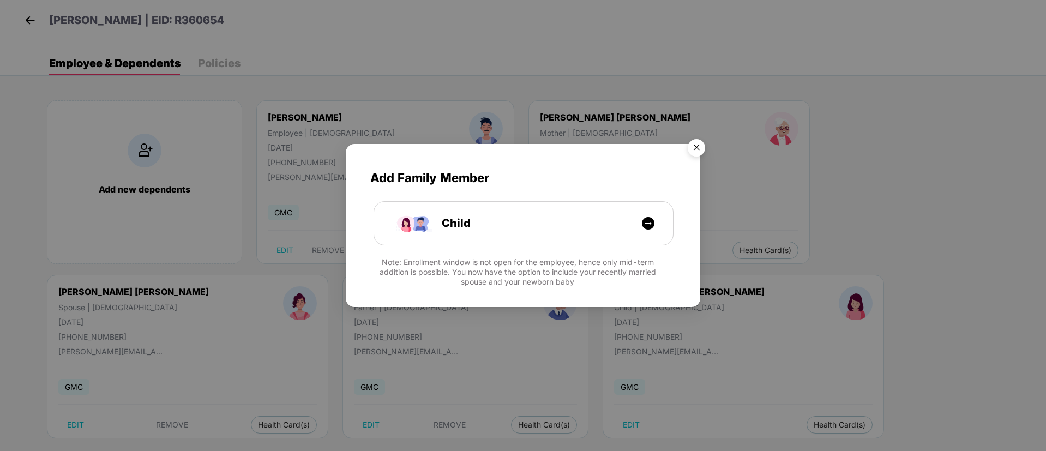
click at [154, 184] on div "Add Family Member Child Note: Enrollment window is not open for the employee, h…" at bounding box center [523, 225] width 1046 height 451
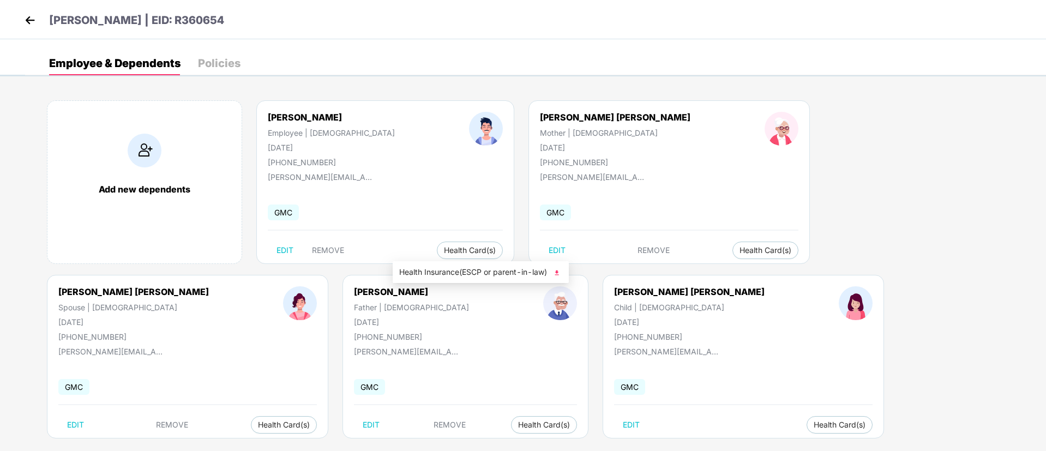
click at [560, 270] on img at bounding box center [556, 272] width 11 height 11
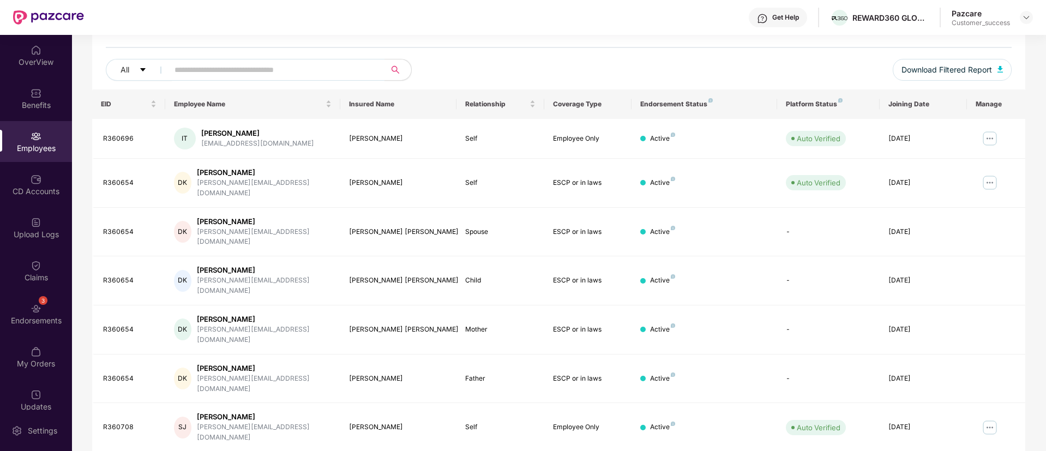
scroll to position [0, 0]
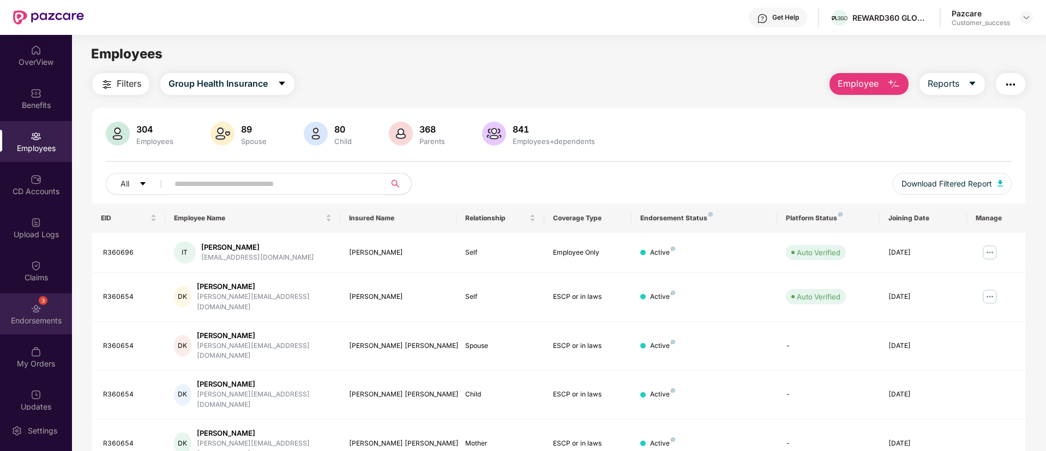
click at [38, 306] on img at bounding box center [36, 308] width 11 height 11
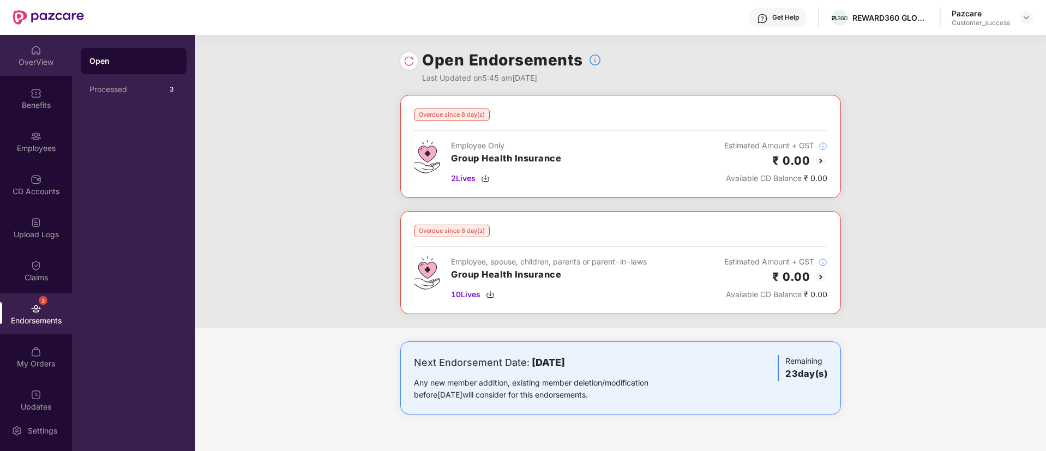
click at [43, 50] on div "OverView" at bounding box center [36, 55] width 72 height 41
